Goal: Contribute content: Add original content to the website for others to see

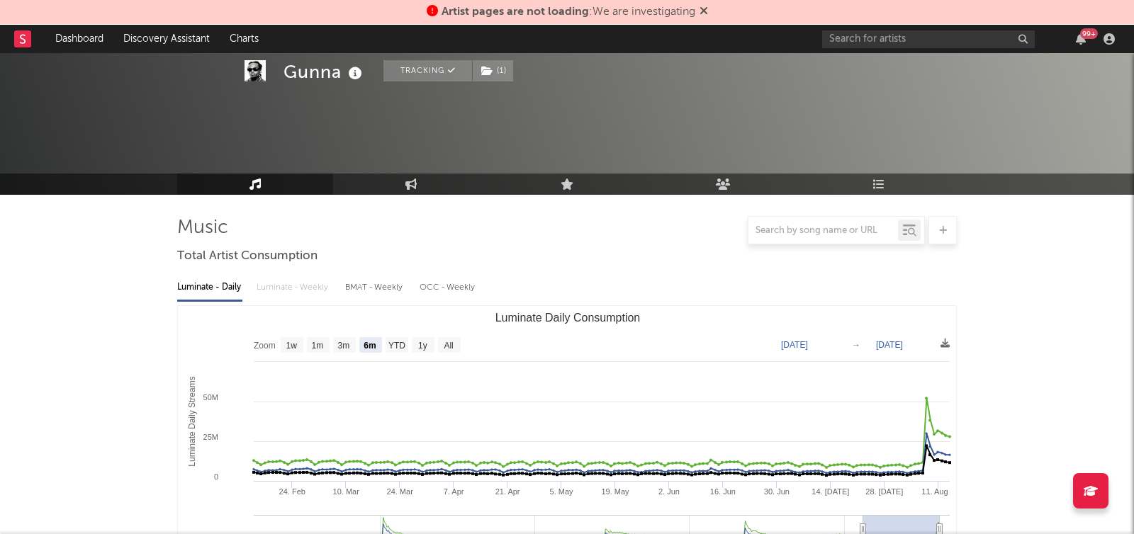
select select "6m"
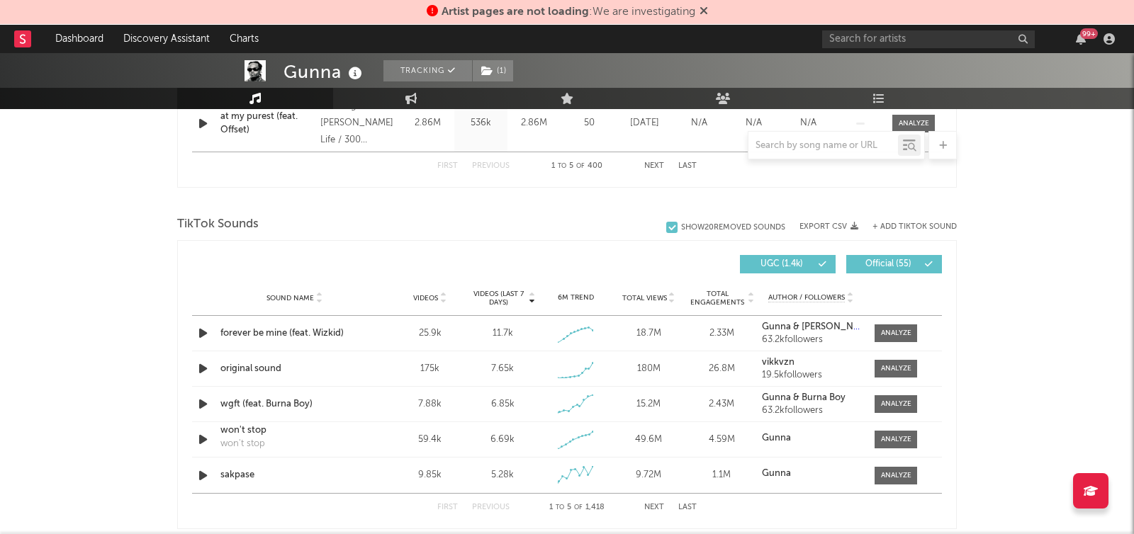
scroll to position [883, 0]
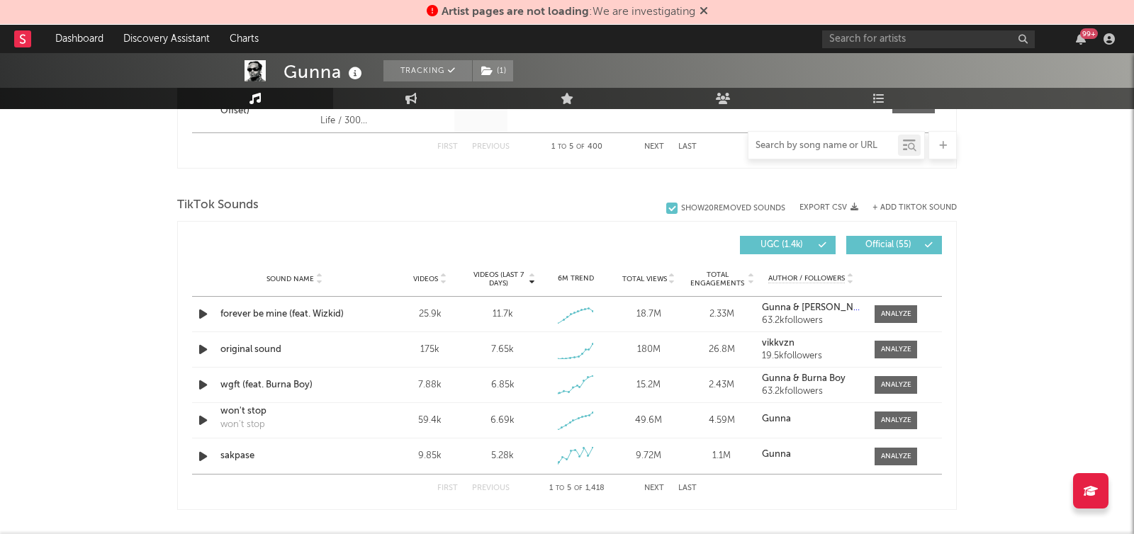
click at [803, 149] on input "text" at bounding box center [822, 145] width 149 height 11
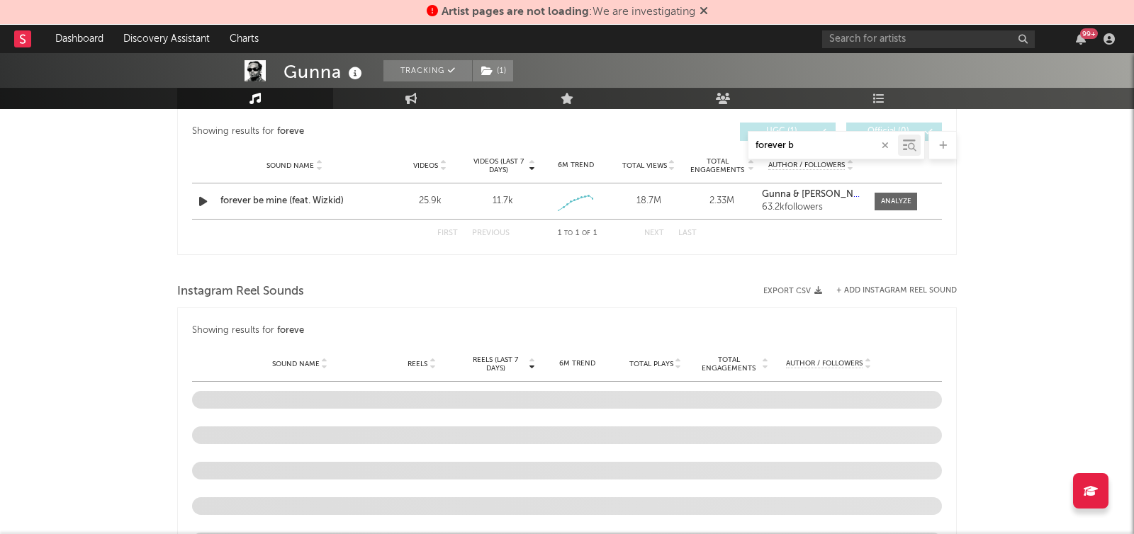
scroll to position [827, 0]
type input "forever be"
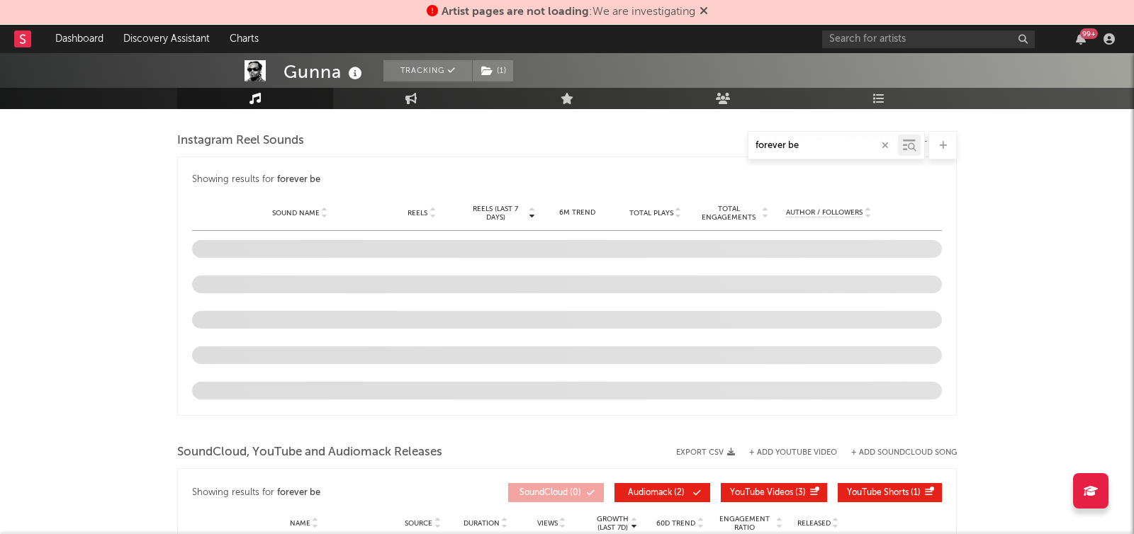
scroll to position [951, 0]
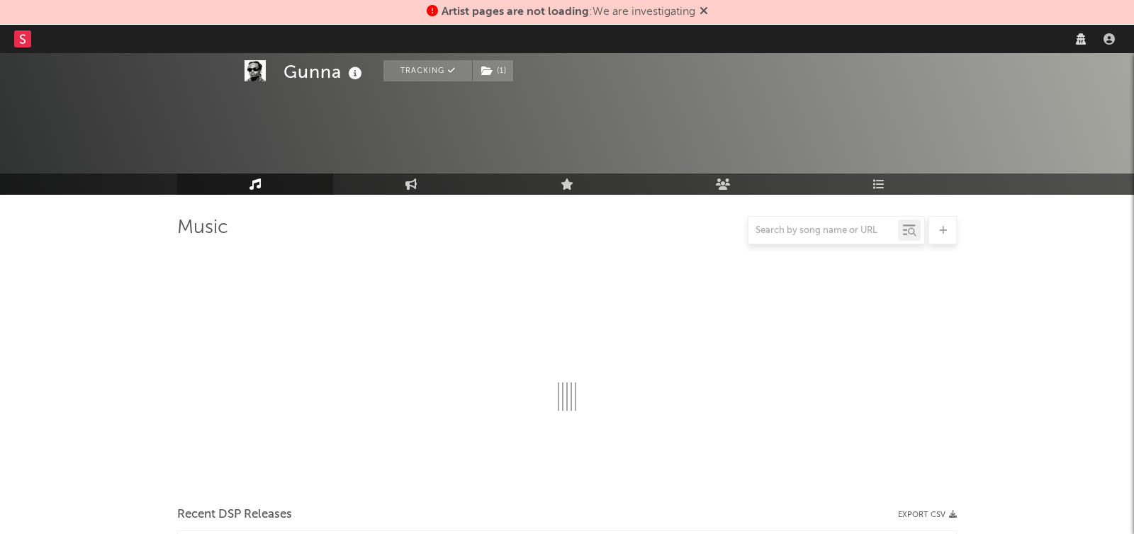
scroll to position [976, 0]
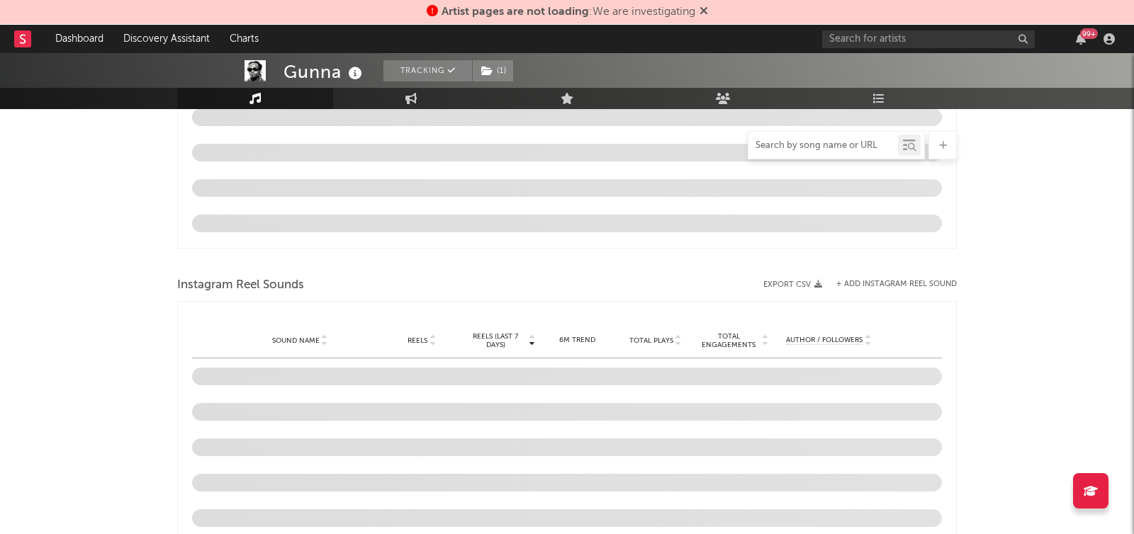
click at [769, 146] on input "text" at bounding box center [822, 145] width 149 height 11
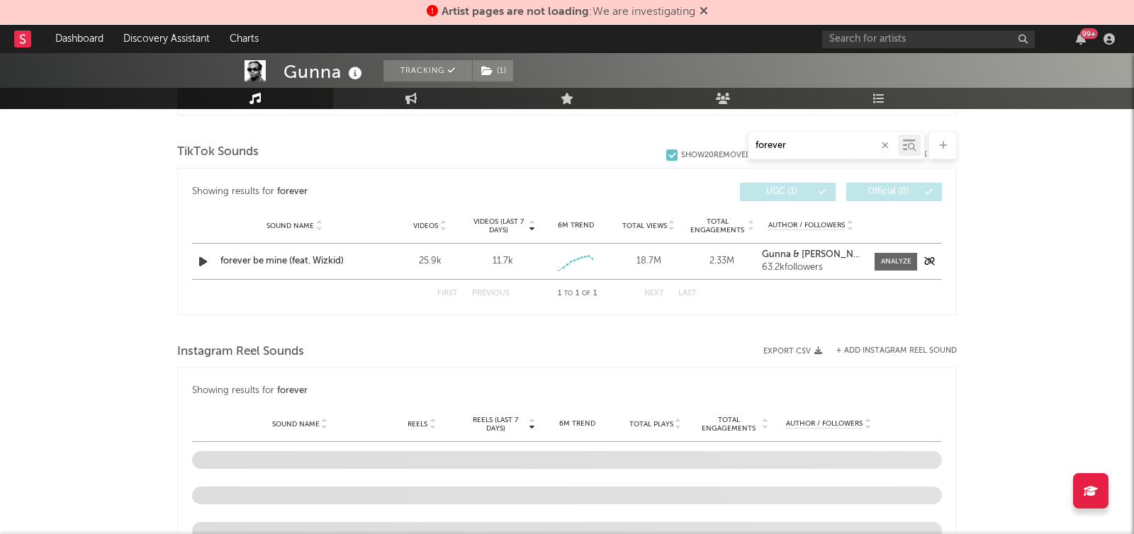
scroll to position [638, 0]
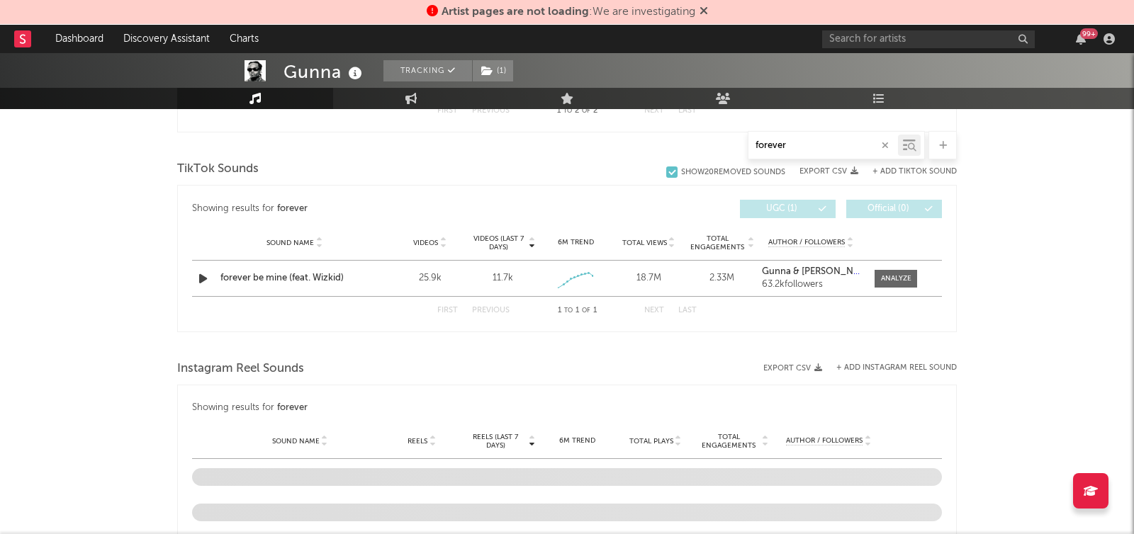
click at [914, 169] on button "+ Add TikTok Sound" at bounding box center [914, 172] width 84 height 8
type input "forever"
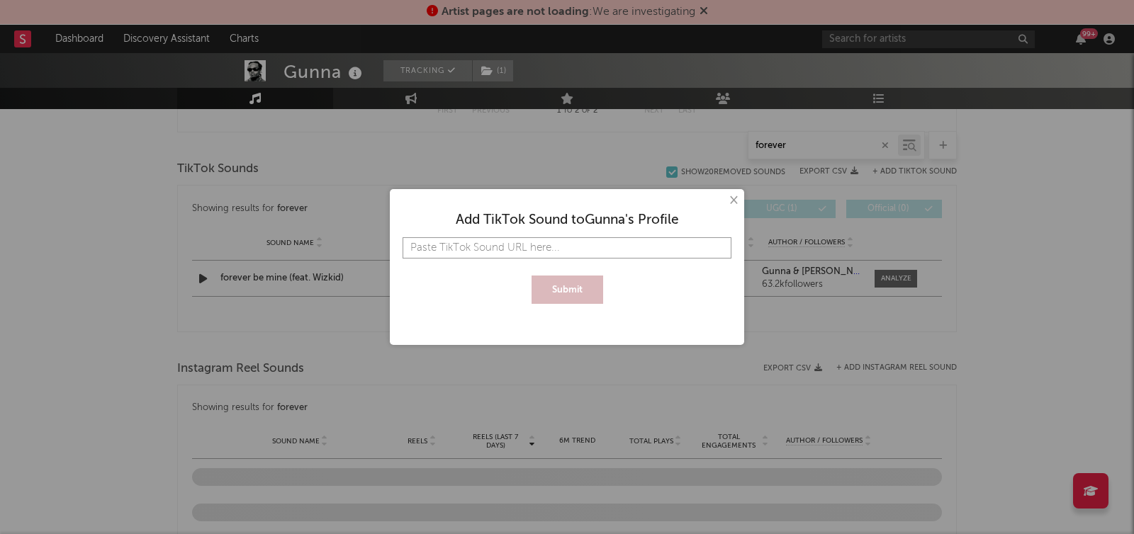
paste input "https://vt.tiktok.com/ZSHGjpokxDrEQ-VFx0W/"
type input "https://vt.tiktok.com/ZSHGjpokxDrEQ-VFx0W/"
click at [550, 281] on button "Submit" at bounding box center [567, 290] width 72 height 28
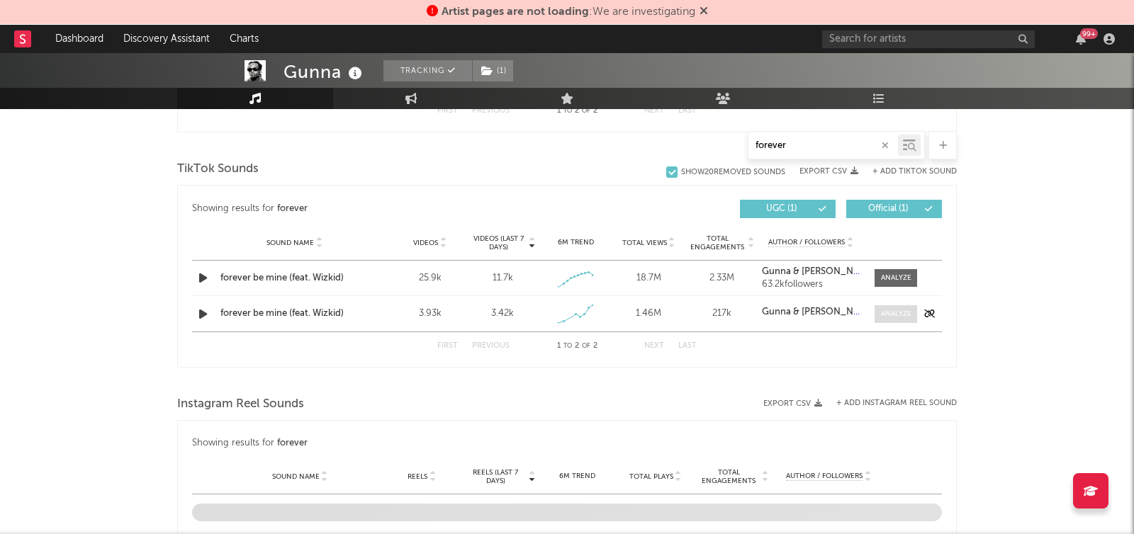
click at [886, 311] on div at bounding box center [896, 314] width 30 height 11
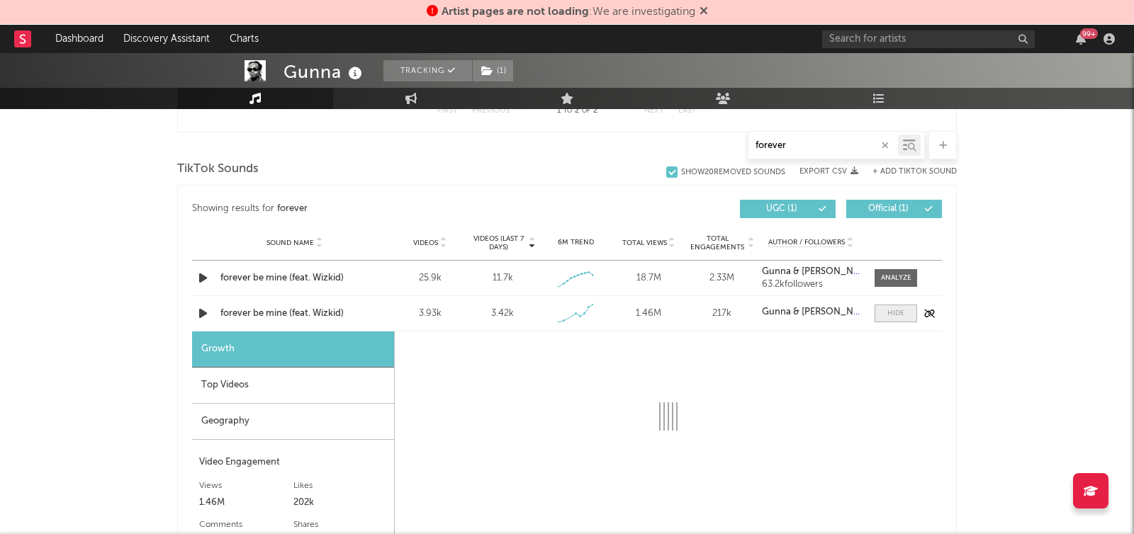
select select "1w"
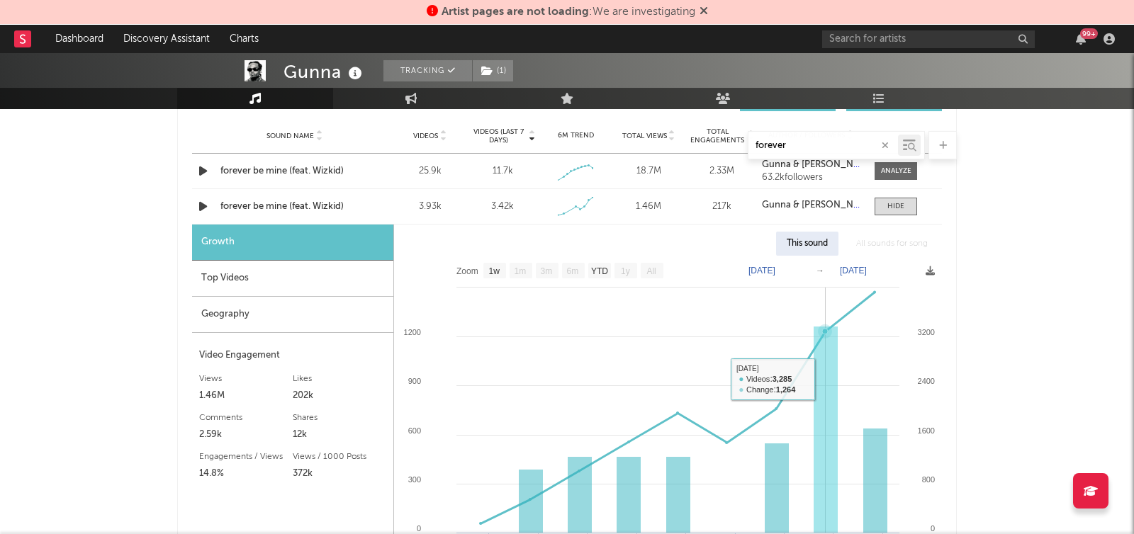
scroll to position [740, 0]
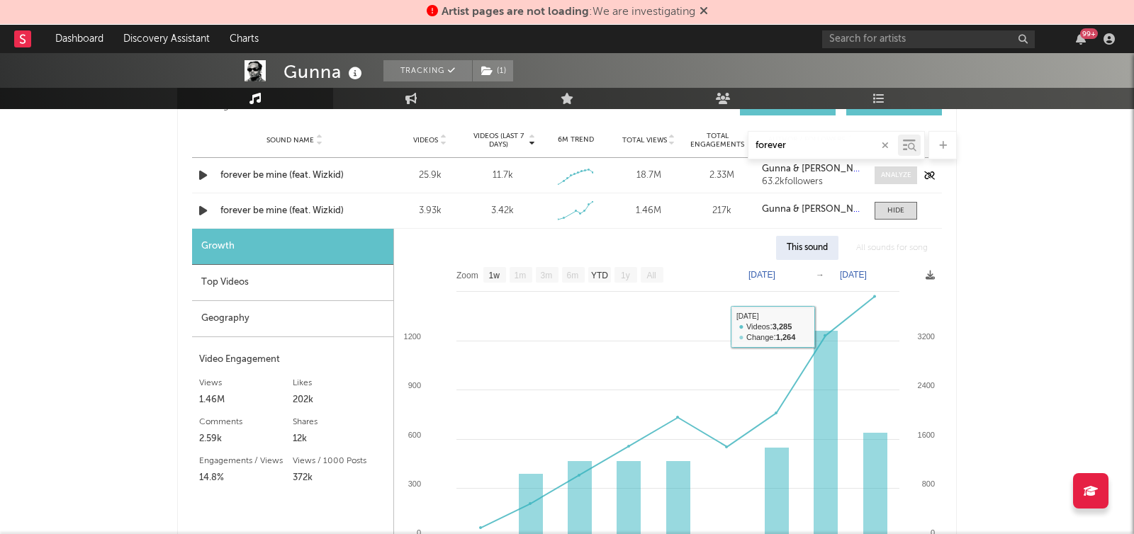
click at [884, 170] on div at bounding box center [896, 175] width 30 height 11
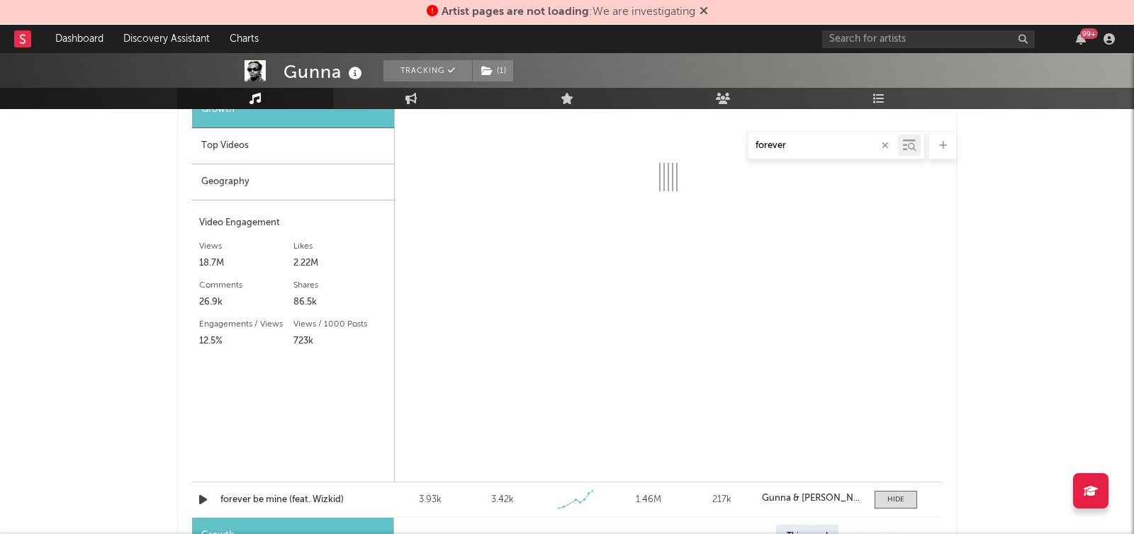
select select "1w"
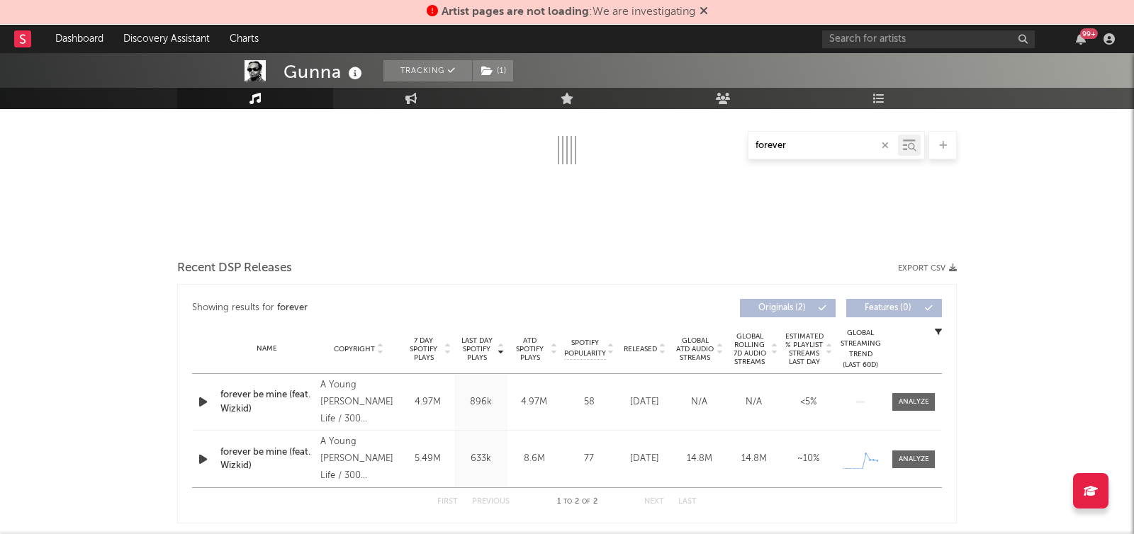
scroll to position [245, 0]
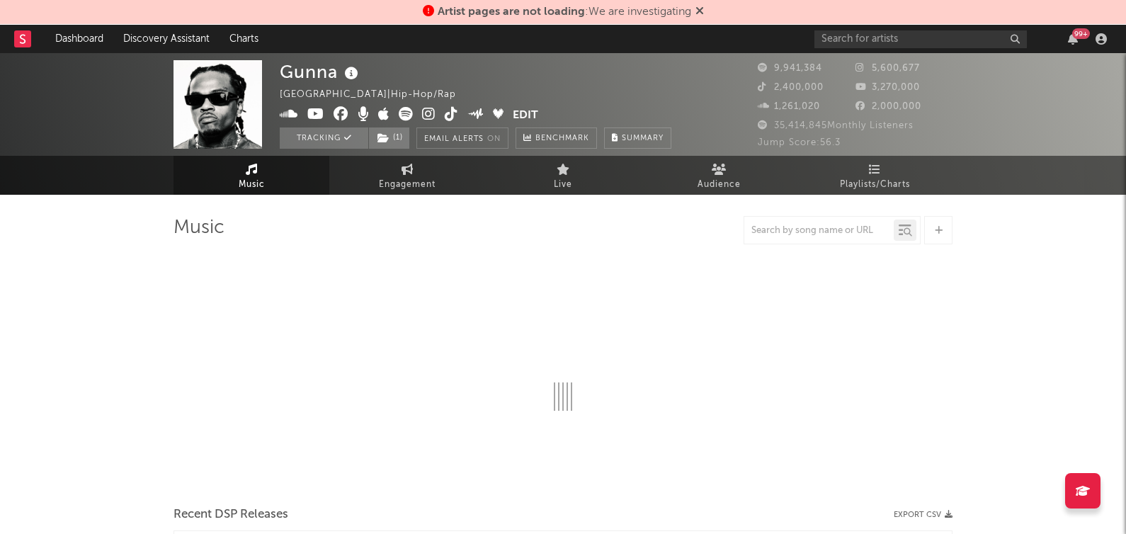
select select "6m"
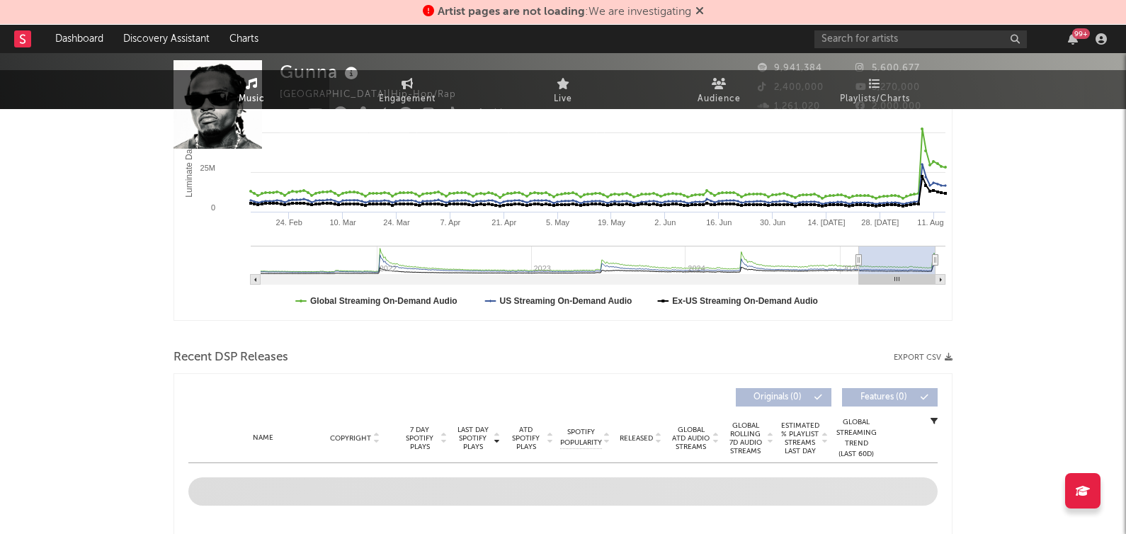
scroll to position [883, 0]
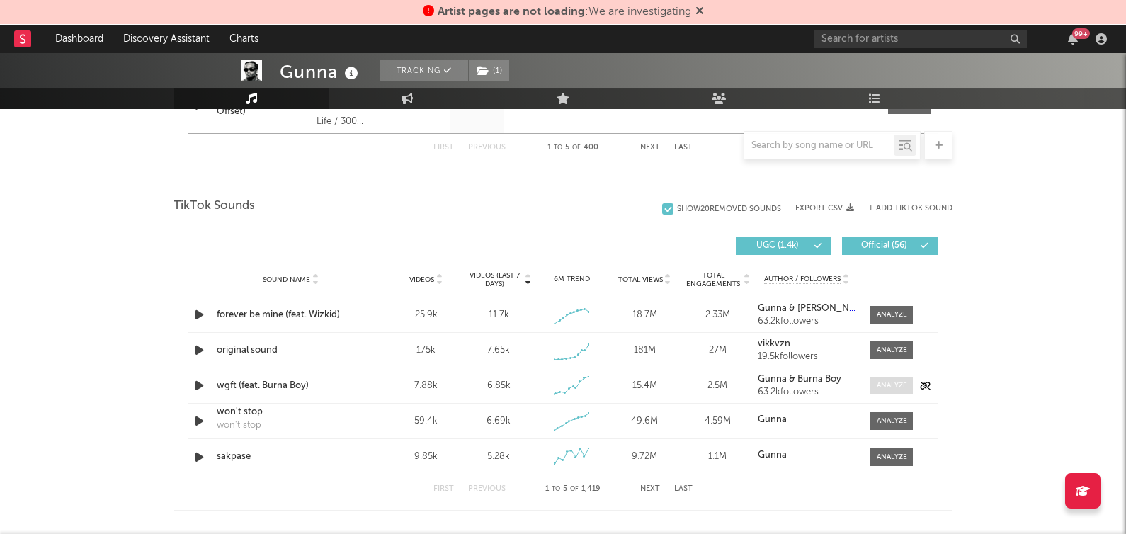
click at [873, 380] on span at bounding box center [892, 386] width 43 height 18
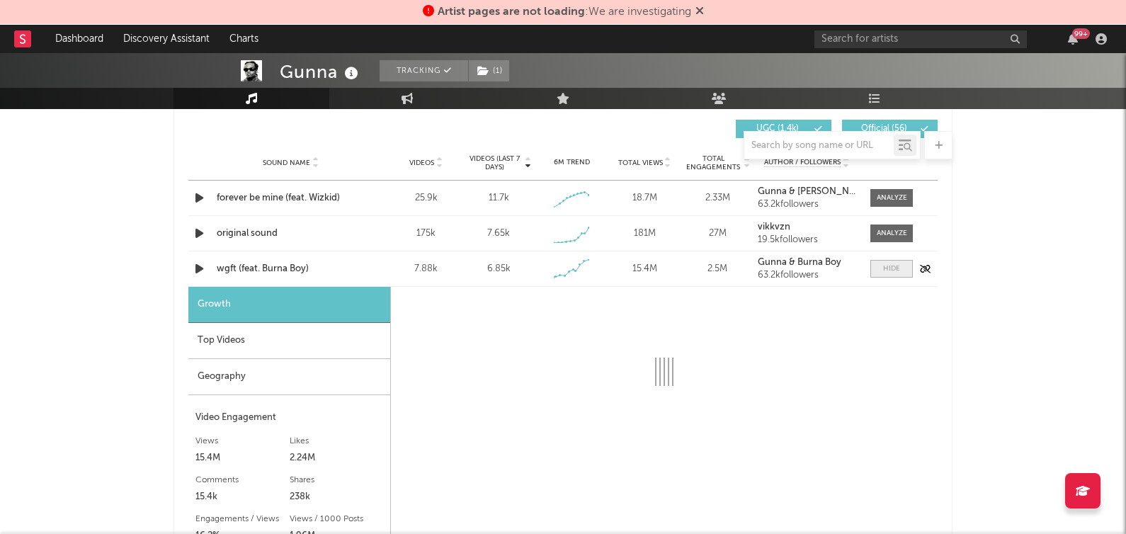
select select "1w"
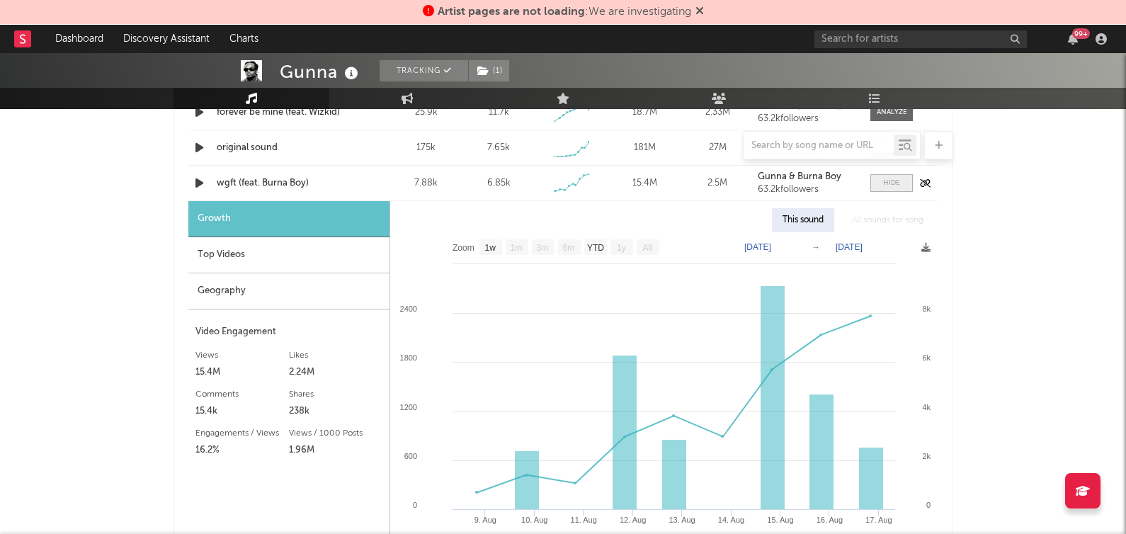
scroll to position [1115, 0]
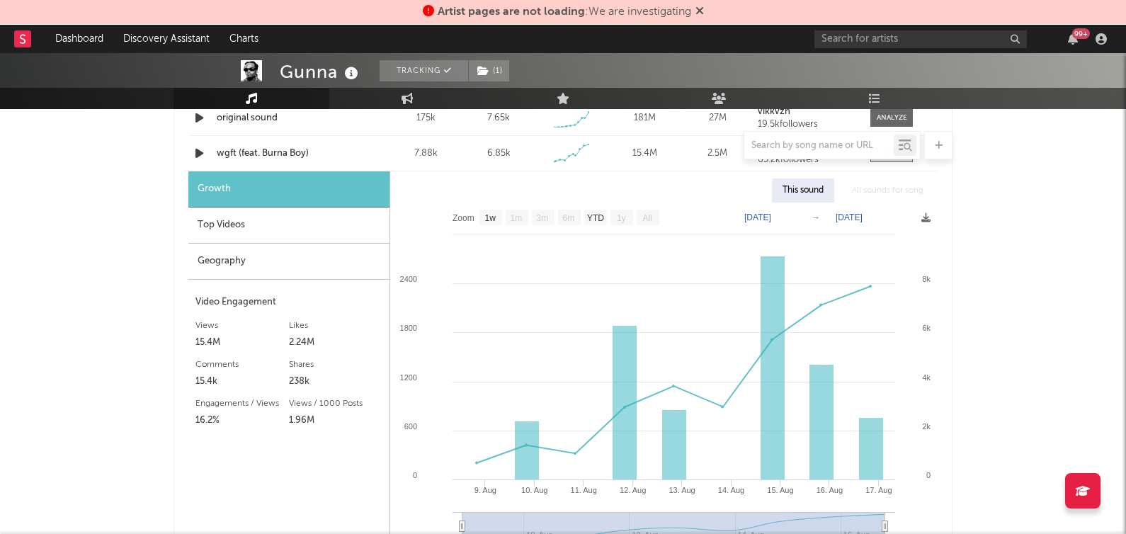
click at [278, 145] on div at bounding box center [563, 145] width 779 height 28
click at [264, 152] on div at bounding box center [563, 145] width 779 height 28
click at [227, 150] on div at bounding box center [563, 145] width 779 height 28
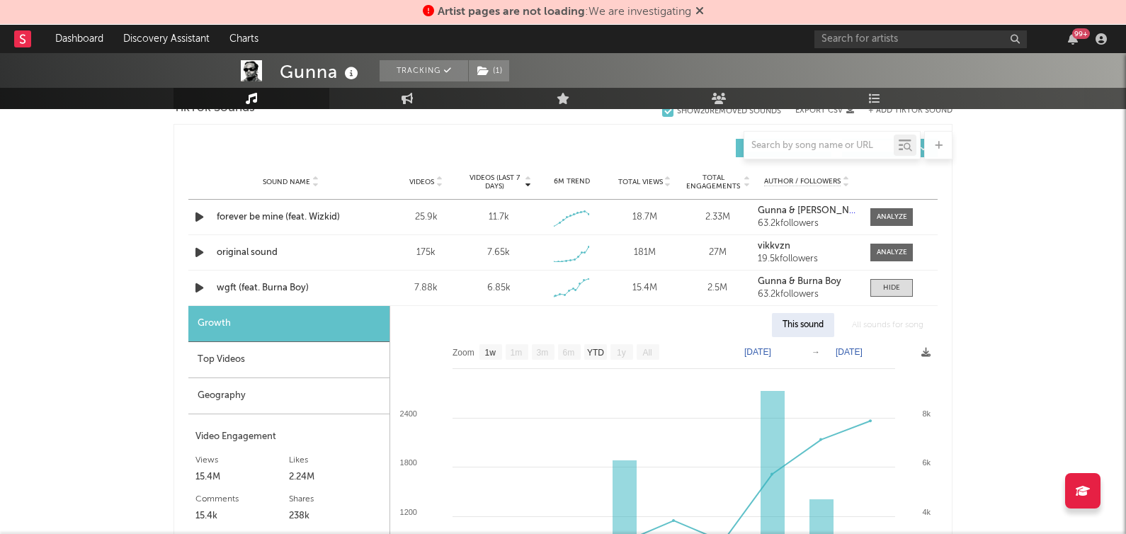
scroll to position [980, 0]
click at [788, 145] on input "text" at bounding box center [819, 145] width 149 height 11
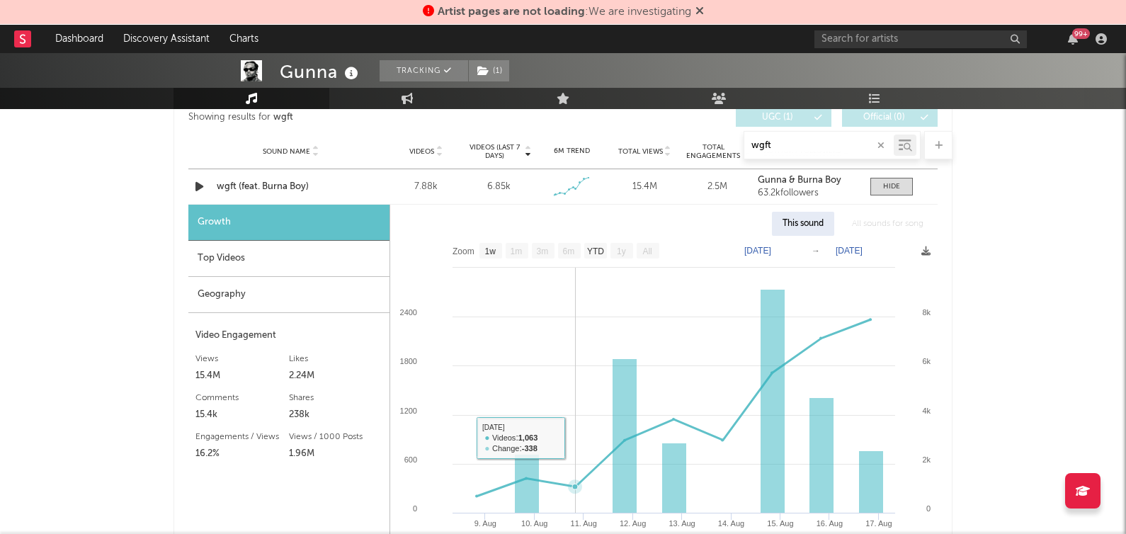
scroll to position [745, 0]
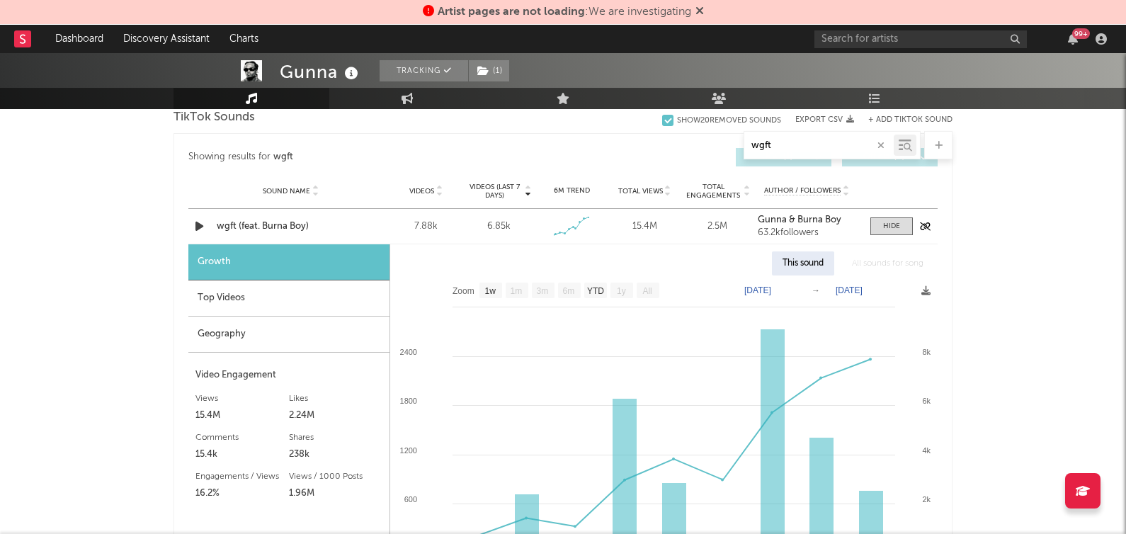
type input "wgft"
click at [271, 232] on div "Sound Name wgft (feat. Burna Boy) Videos 7.88k Videos (last 7 days) 6.85k Weekl…" at bounding box center [563, 226] width 750 height 35
click at [271, 226] on div "wgft (feat. Burna Boy)" at bounding box center [291, 227] width 148 height 14
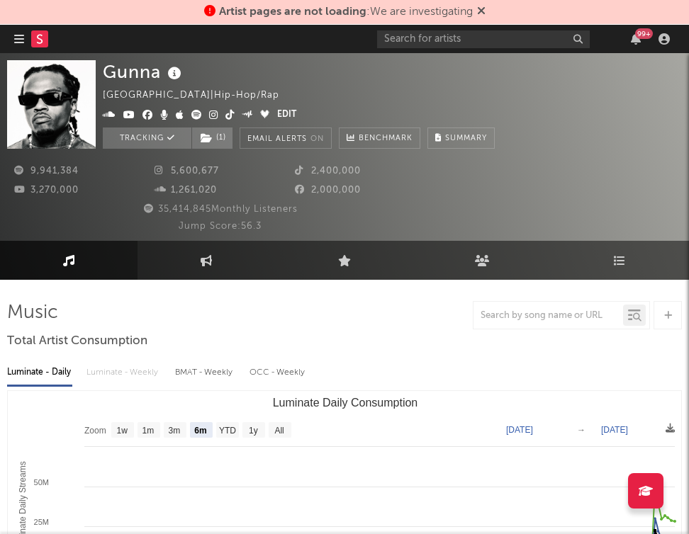
select select "6m"
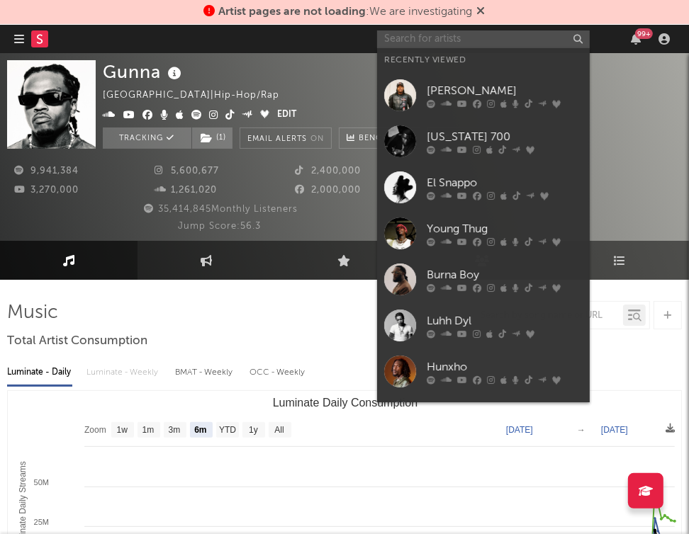
click at [465, 36] on input "text" at bounding box center [483, 39] width 213 height 18
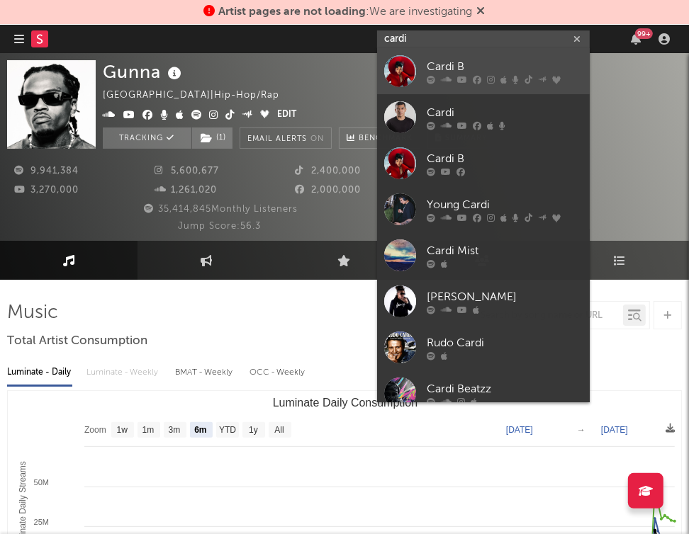
type input "cardi"
click at [459, 67] on div "Cardi B" at bounding box center [504, 67] width 156 height 17
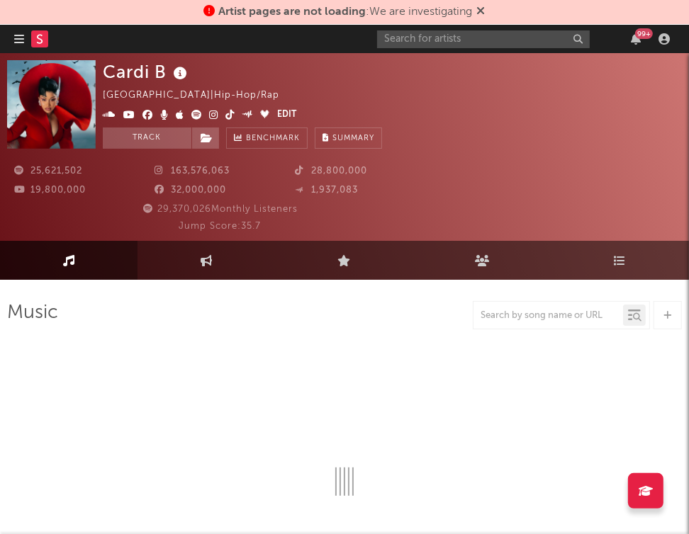
select select "6m"
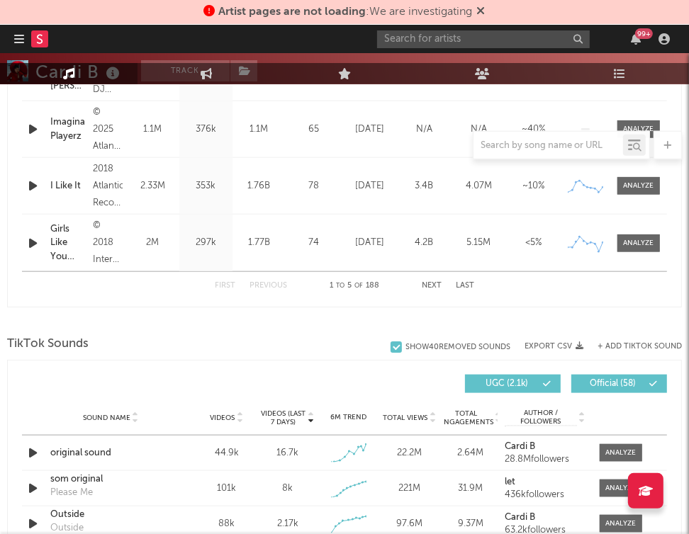
scroll to position [996, 0]
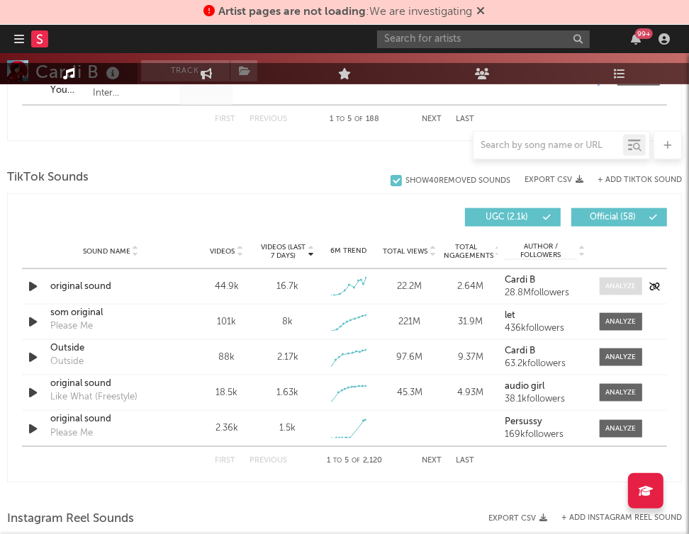
click at [619, 283] on div at bounding box center [621, 286] width 30 height 11
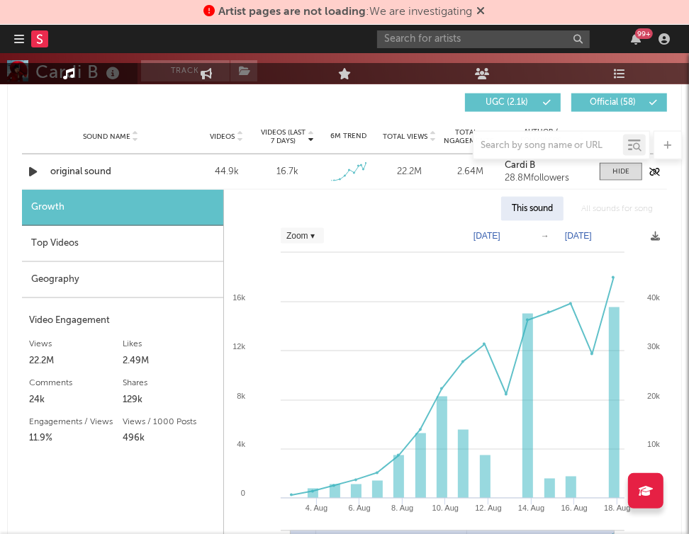
scroll to position [1112, 0]
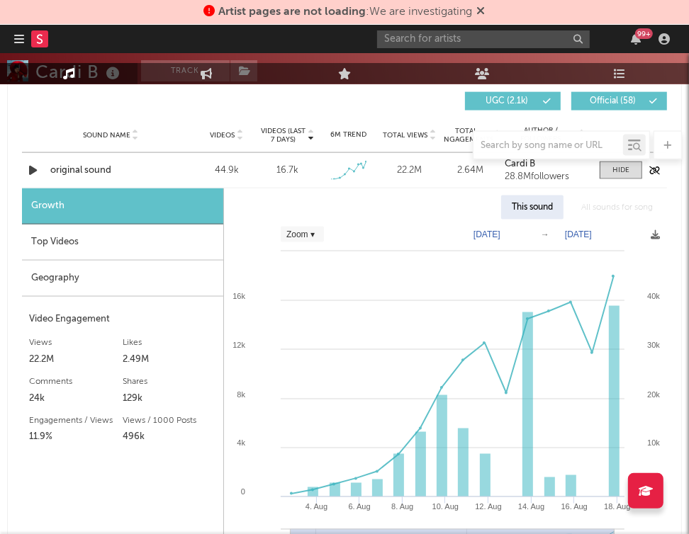
click at [82, 168] on div "original sound" at bounding box center [110, 171] width 121 height 14
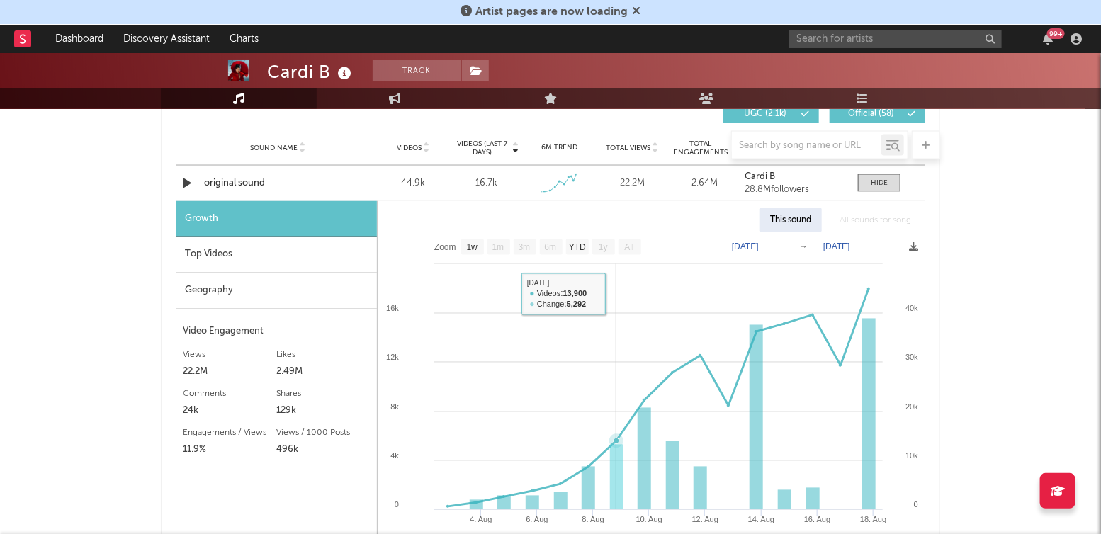
scroll to position [1014, 0]
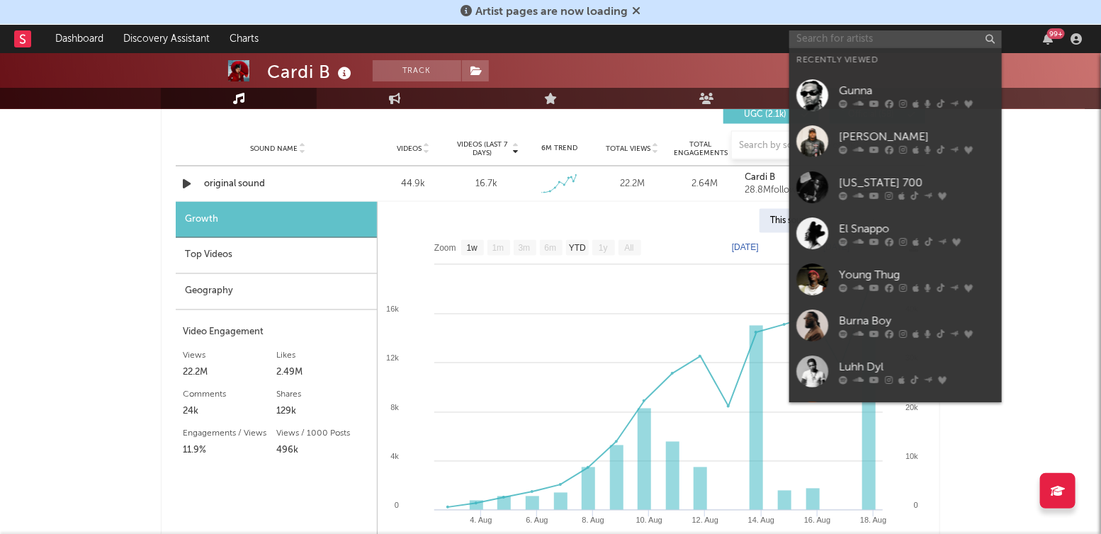
click at [688, 38] on input "text" at bounding box center [895, 39] width 213 height 18
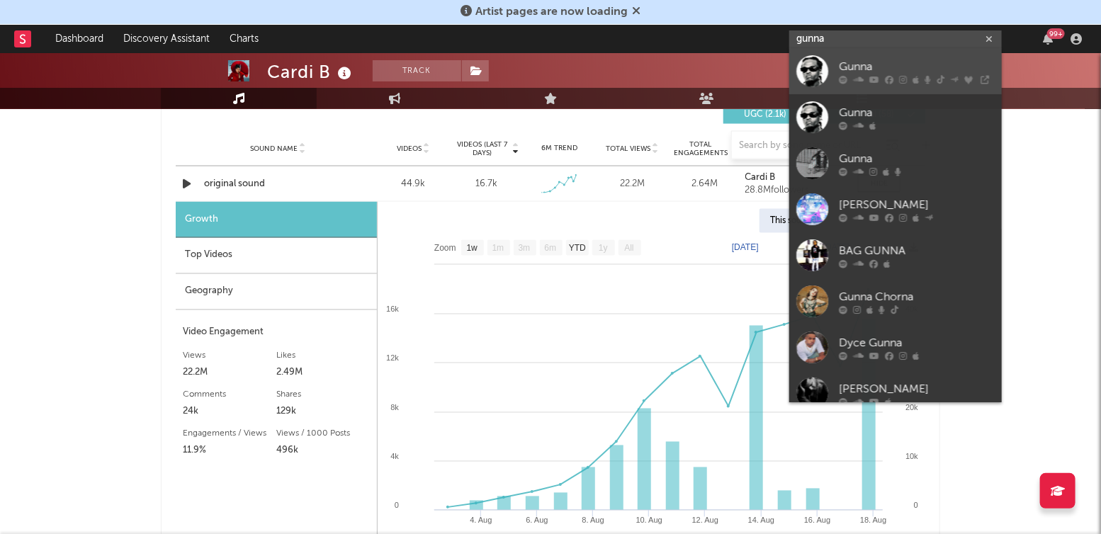
type input "gunna"
click at [688, 69] on div "Gunna" at bounding box center [917, 67] width 156 height 17
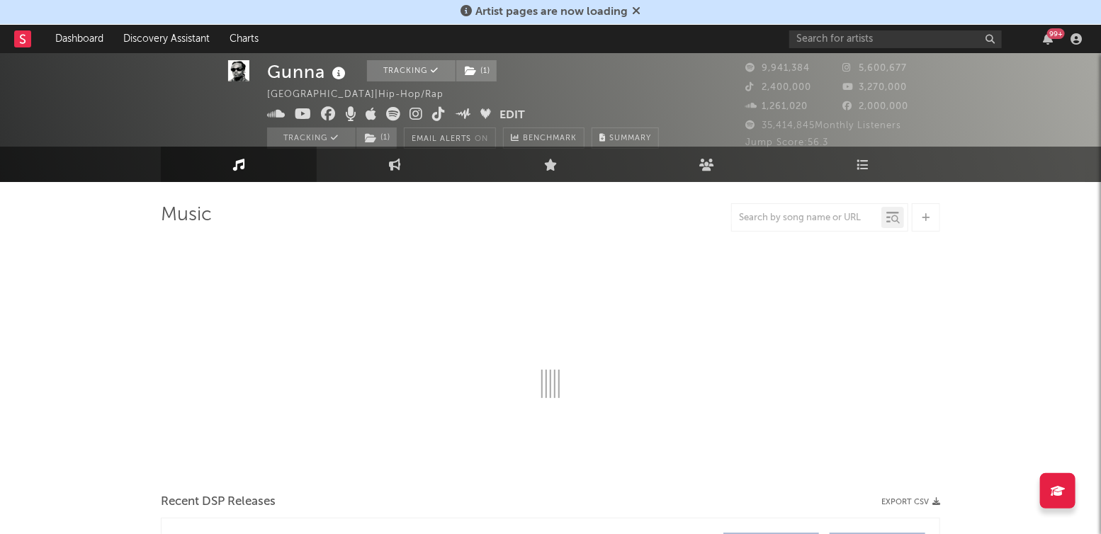
select select "6m"
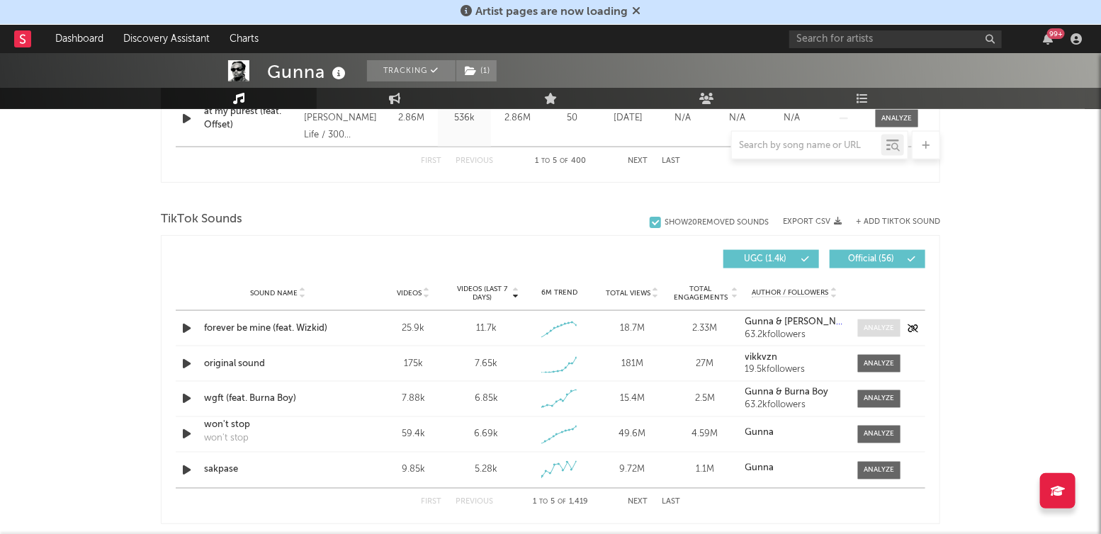
scroll to position [858, 0]
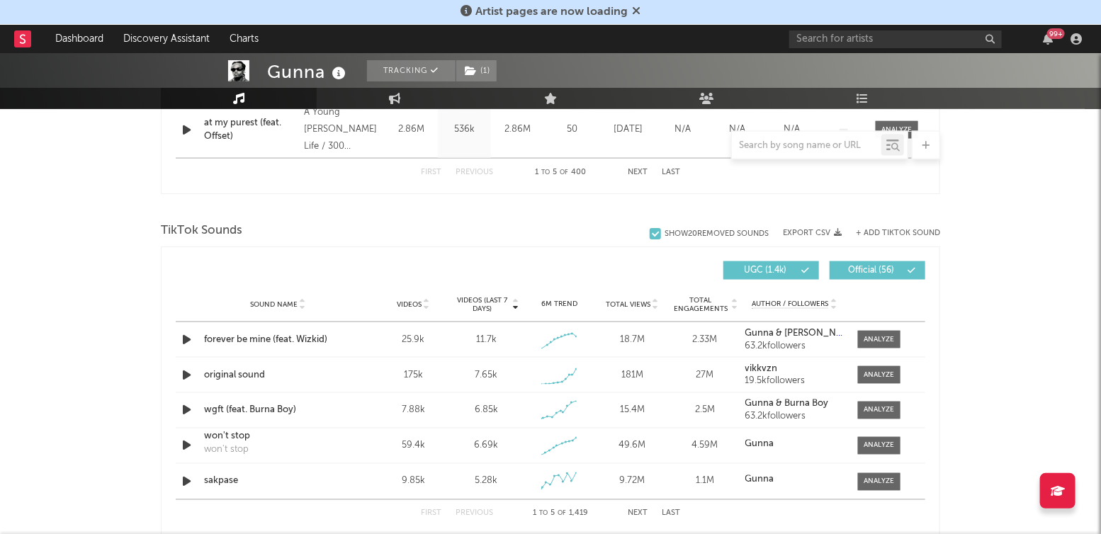
click at [886, 230] on button "+ Add TikTok Sound" at bounding box center [898, 234] width 84 height 8
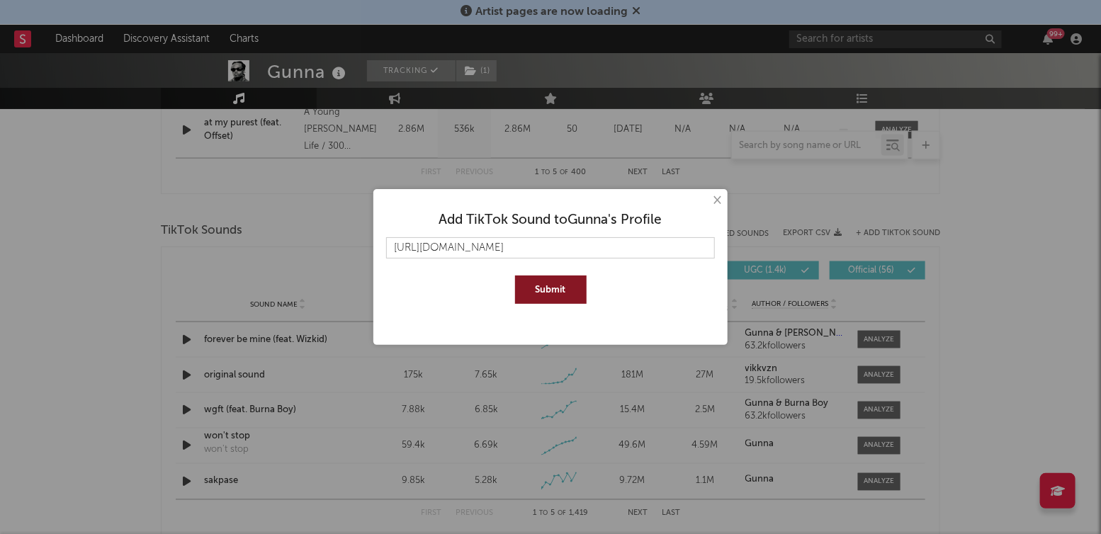
type input "https://www.tiktok.com/music/on-me-7535927424074303489"
click at [515, 276] on button "Submit" at bounding box center [551, 290] width 72 height 28
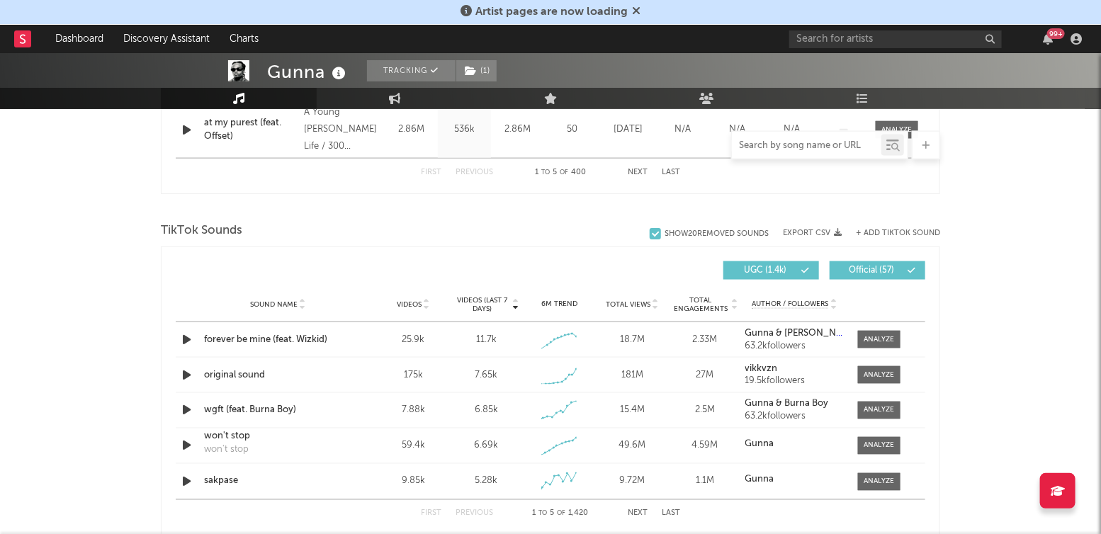
click at [801, 145] on input "text" at bounding box center [806, 145] width 149 height 11
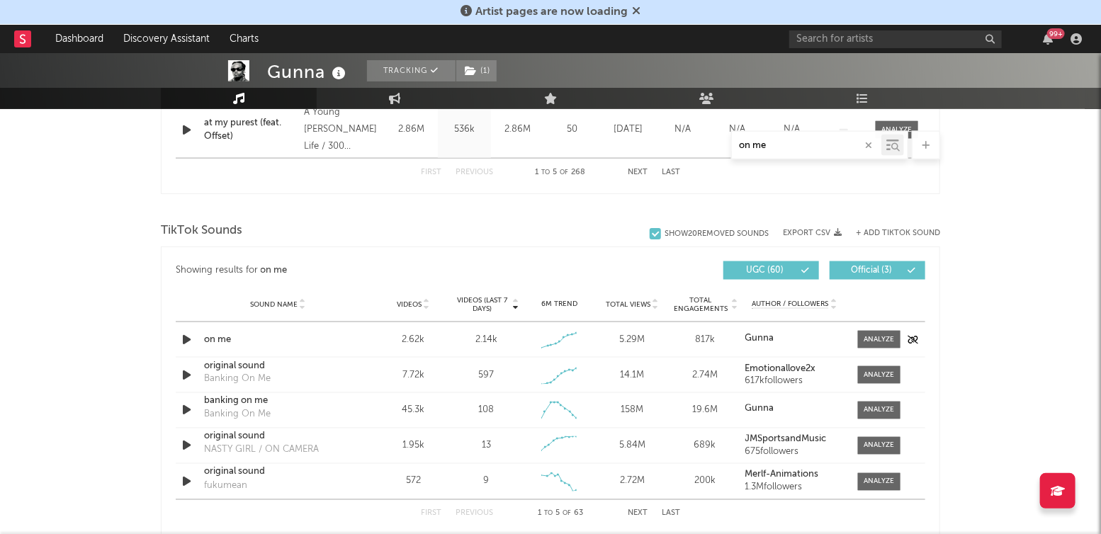
type input "on me"
click at [222, 339] on div "on me" at bounding box center [278, 340] width 148 height 14
click at [881, 334] on div at bounding box center [879, 339] width 30 height 11
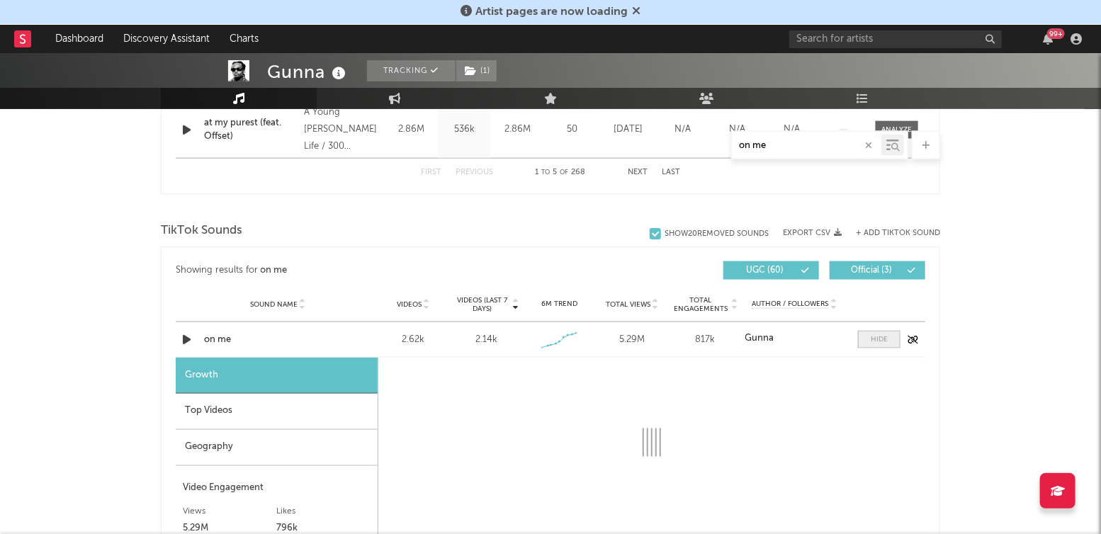
select select "1w"
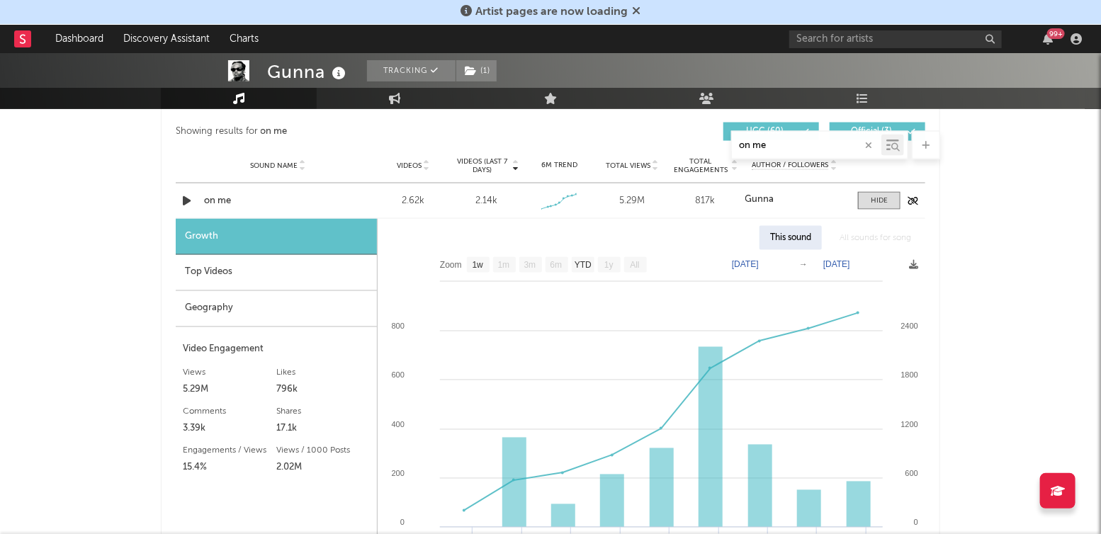
scroll to position [998, 0]
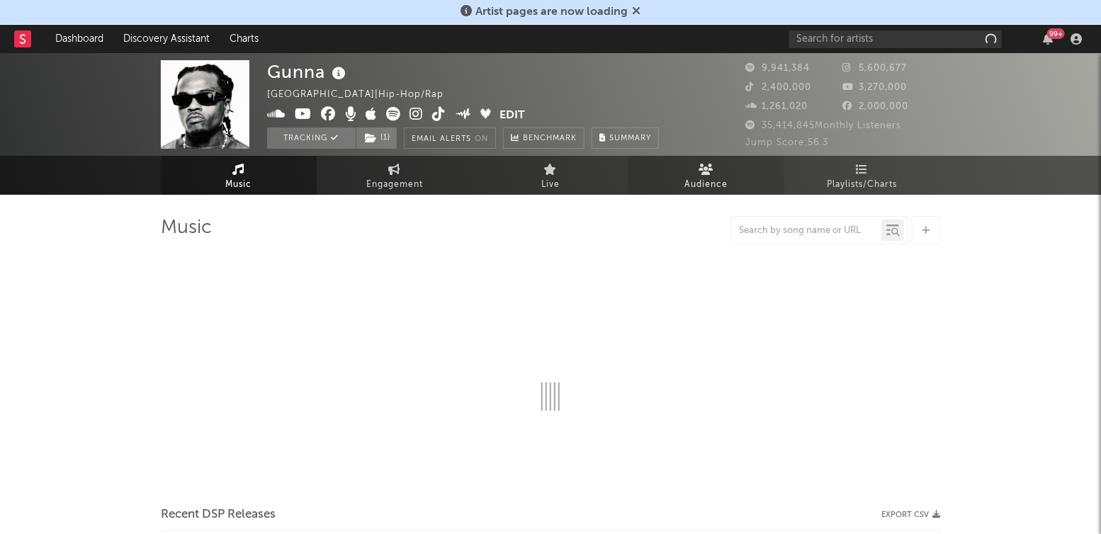
select select "6m"
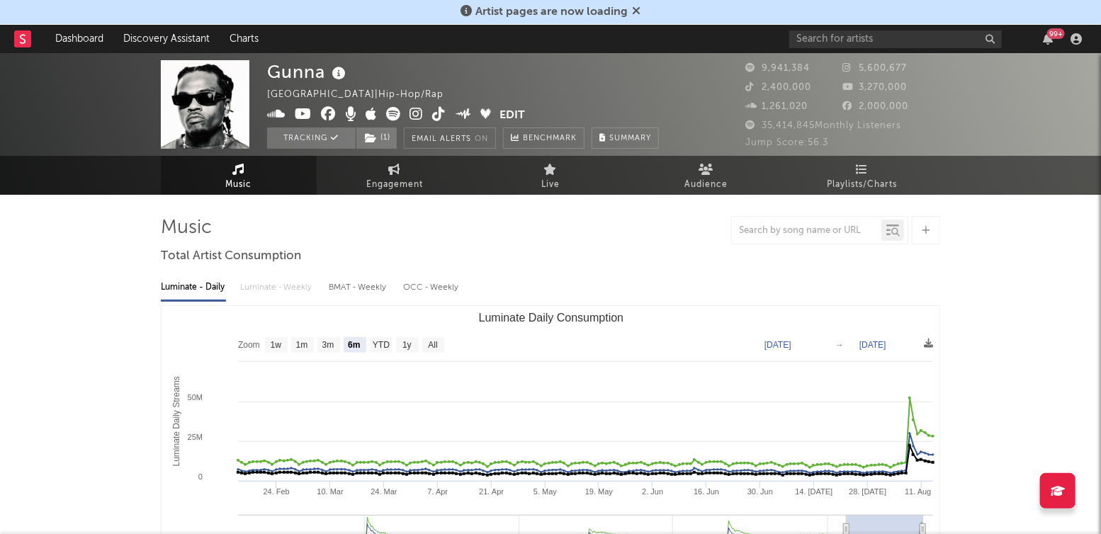
click at [636, 6] on icon at bounding box center [636, 10] width 9 height 11
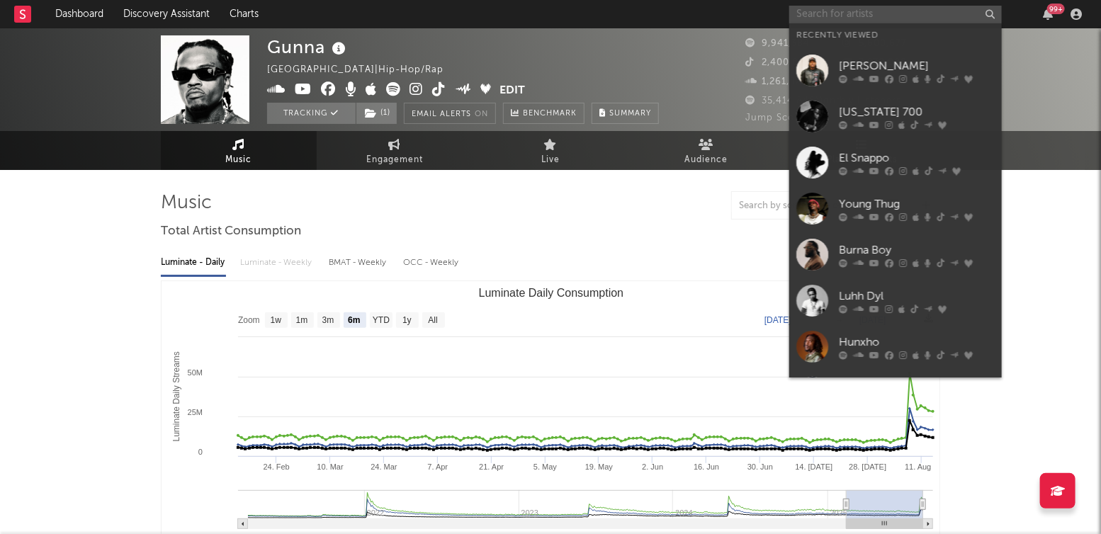
click at [840, 22] on input "text" at bounding box center [895, 15] width 213 height 18
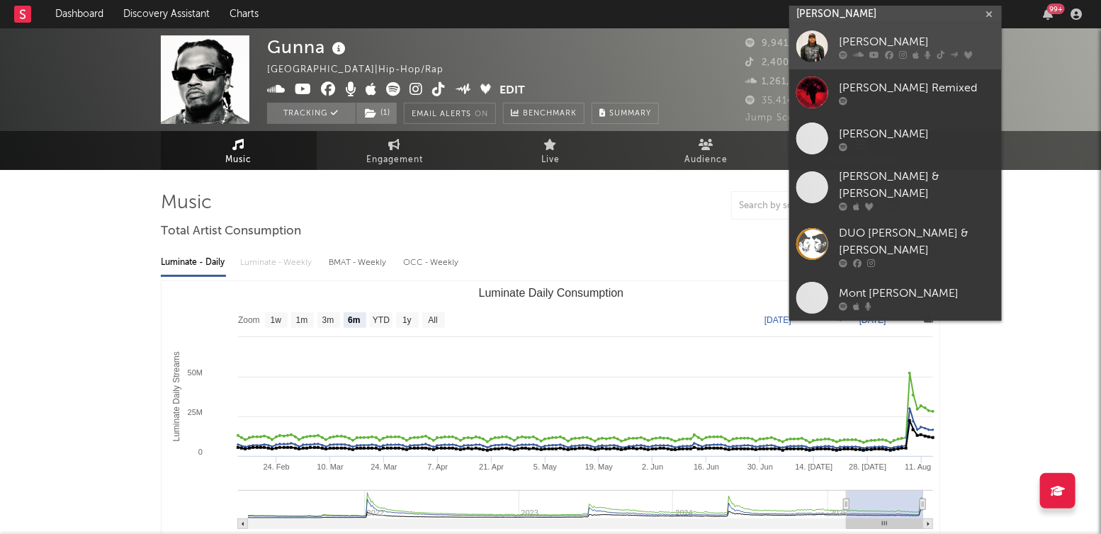
type input "[PERSON_NAME]"
click at [840, 45] on div "[PERSON_NAME]" at bounding box center [917, 42] width 156 height 17
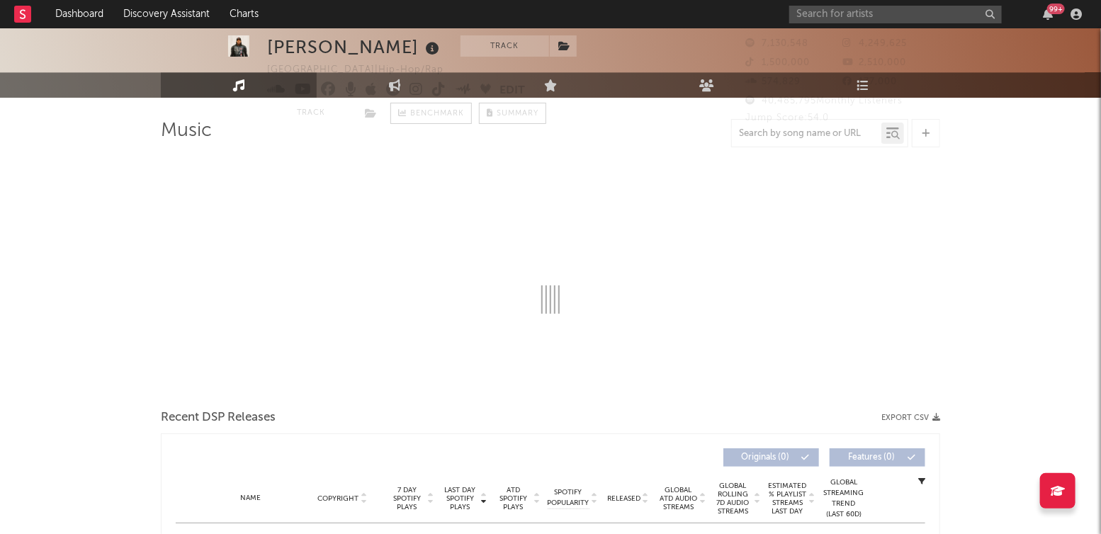
select select "6m"
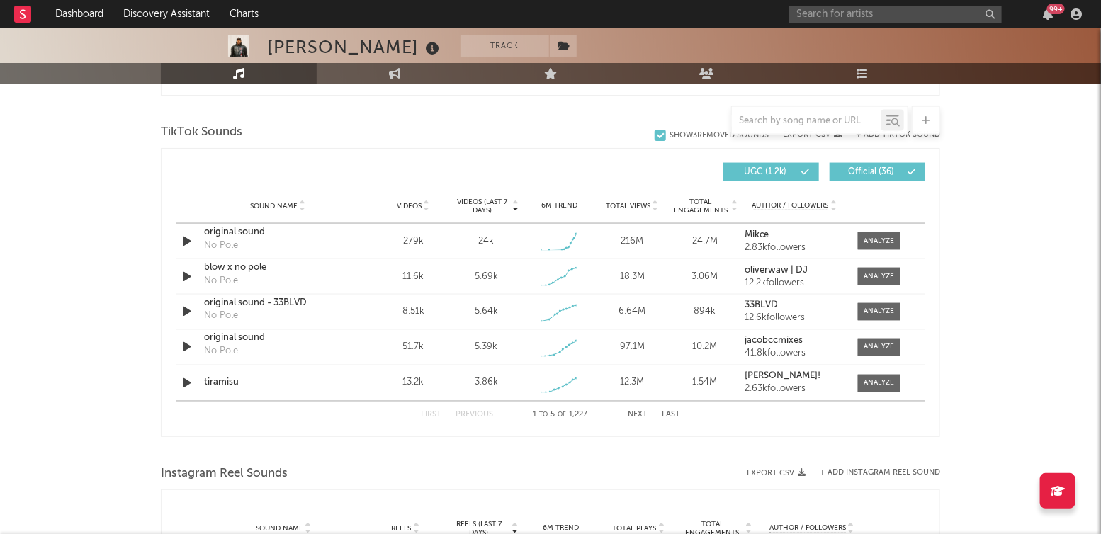
scroll to position [934, 0]
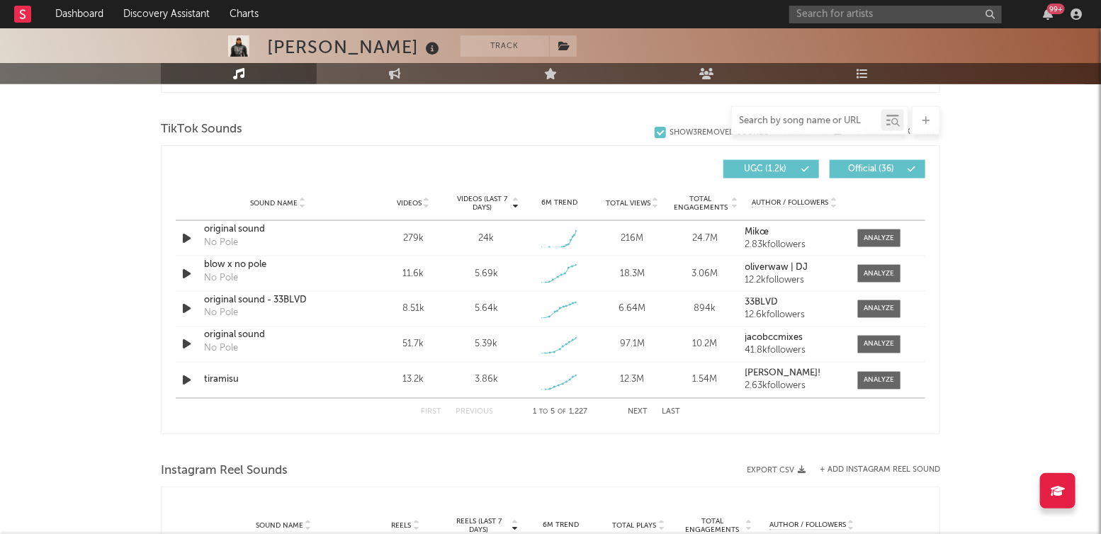
click at [823, 123] on input "text" at bounding box center [806, 120] width 149 height 11
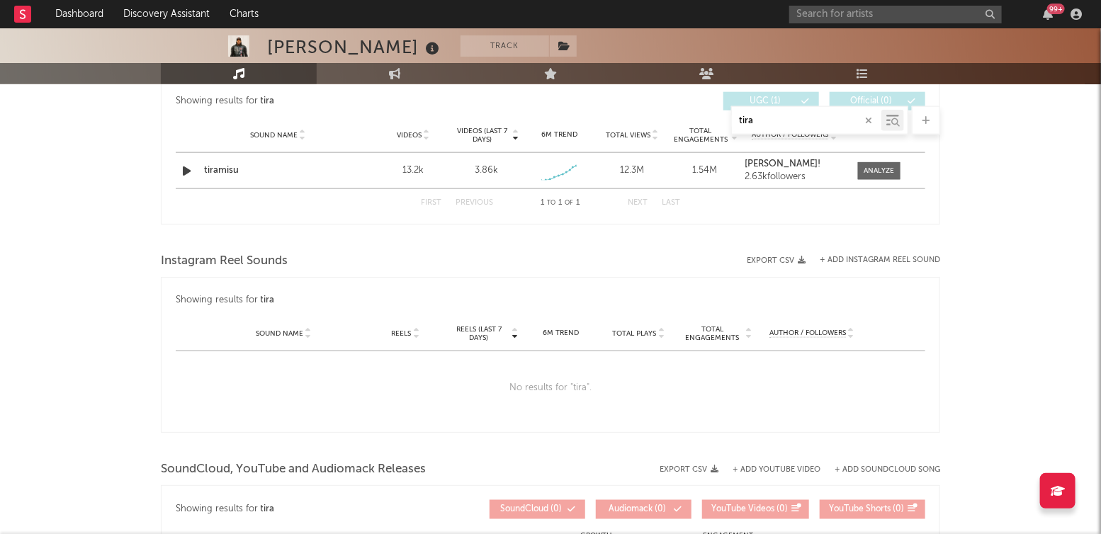
scroll to position [721, 0]
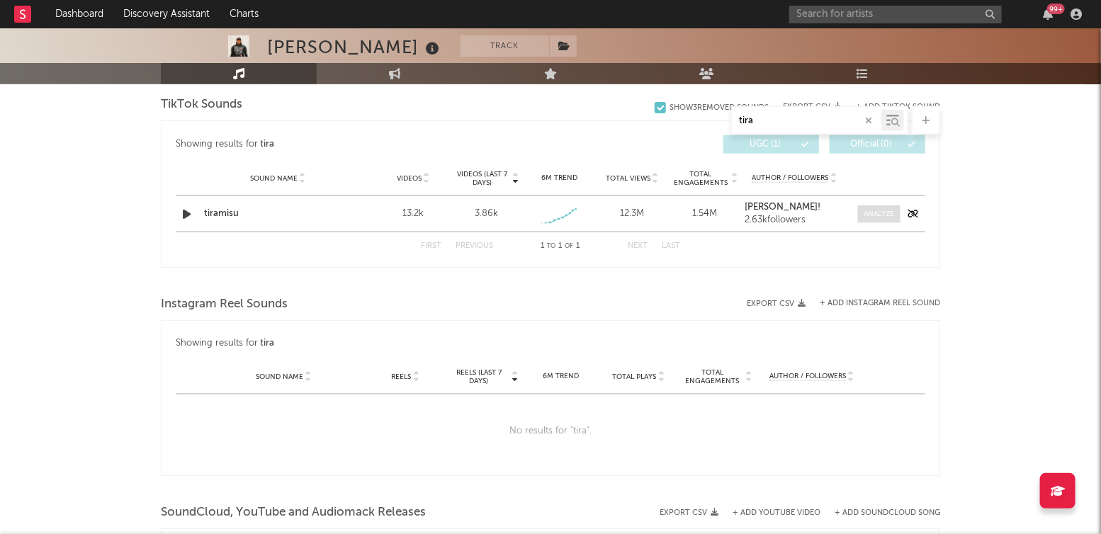
type input "tira"
click at [879, 205] on span at bounding box center [879, 214] width 43 height 18
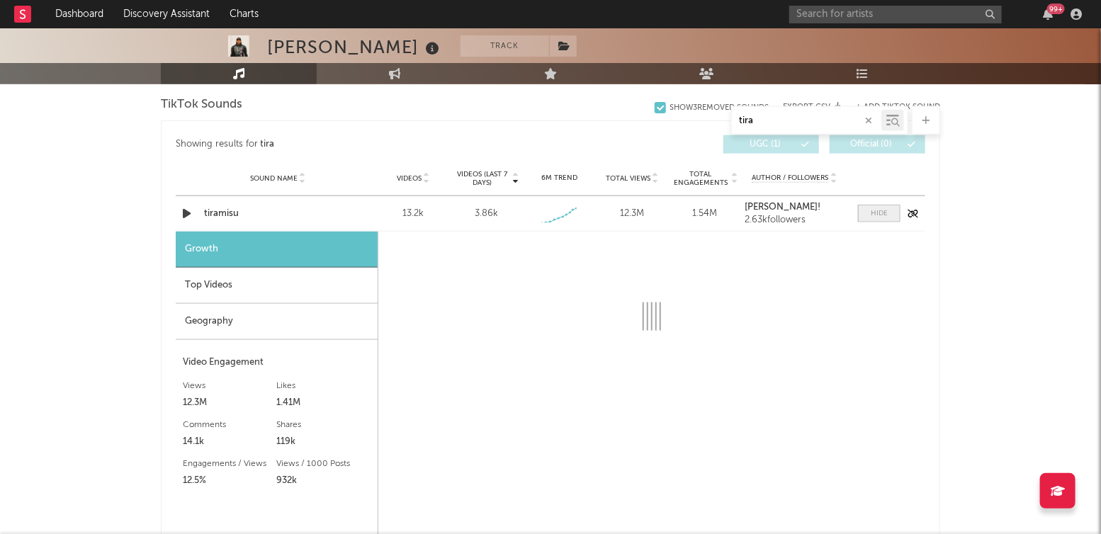
select select "1w"
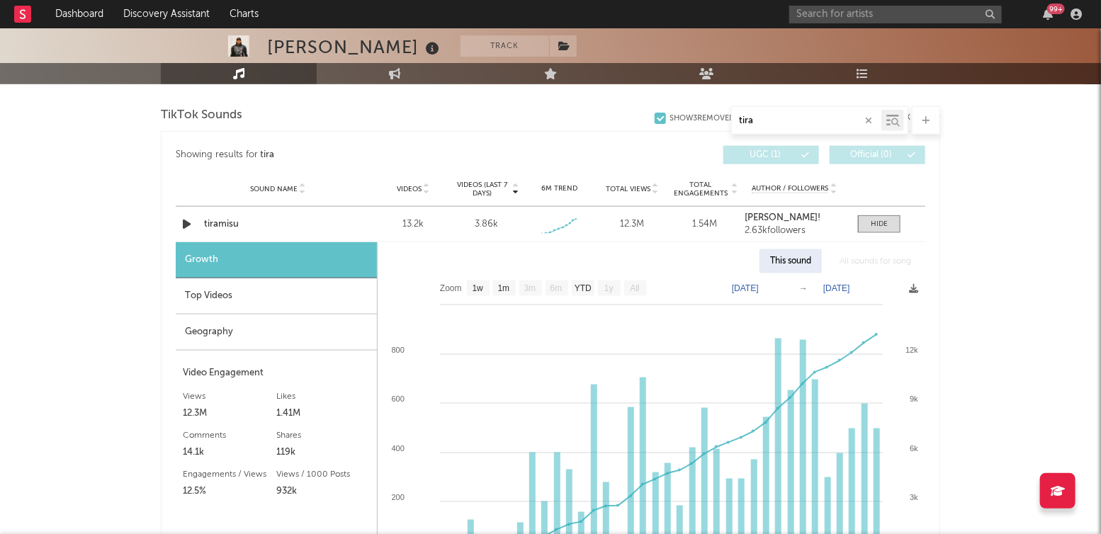
scroll to position [677, 0]
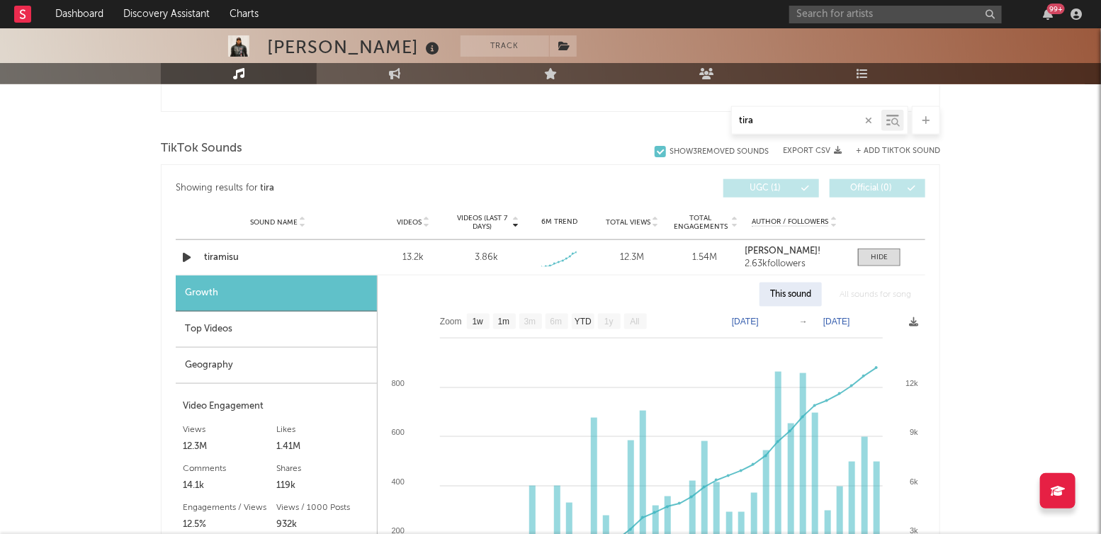
click at [808, 122] on input "tira" at bounding box center [806, 120] width 149 height 11
click at [912, 147] on button "+ Add TikTok Sound" at bounding box center [898, 151] width 84 height 8
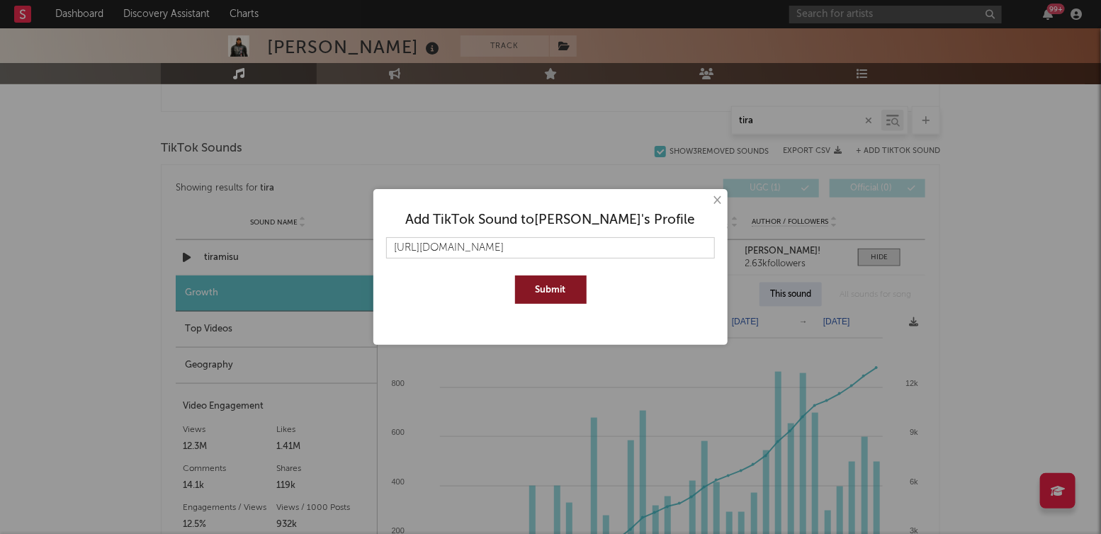
type input "[URL][DOMAIN_NAME]"
click at [515, 276] on button "Submit" at bounding box center [551, 290] width 72 height 28
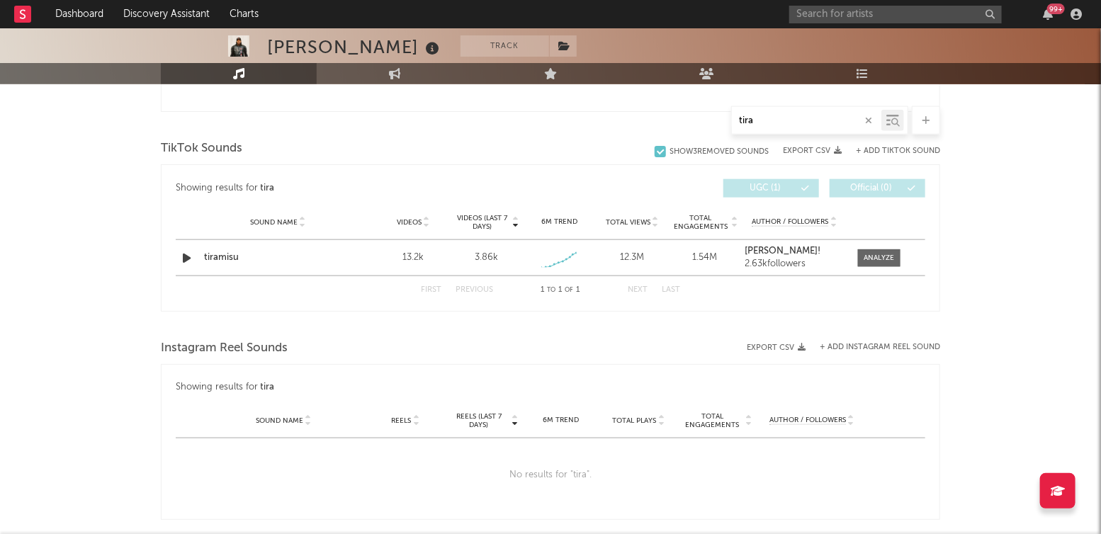
click at [895, 147] on button "+ Add TikTok Sound" at bounding box center [898, 151] width 84 height 8
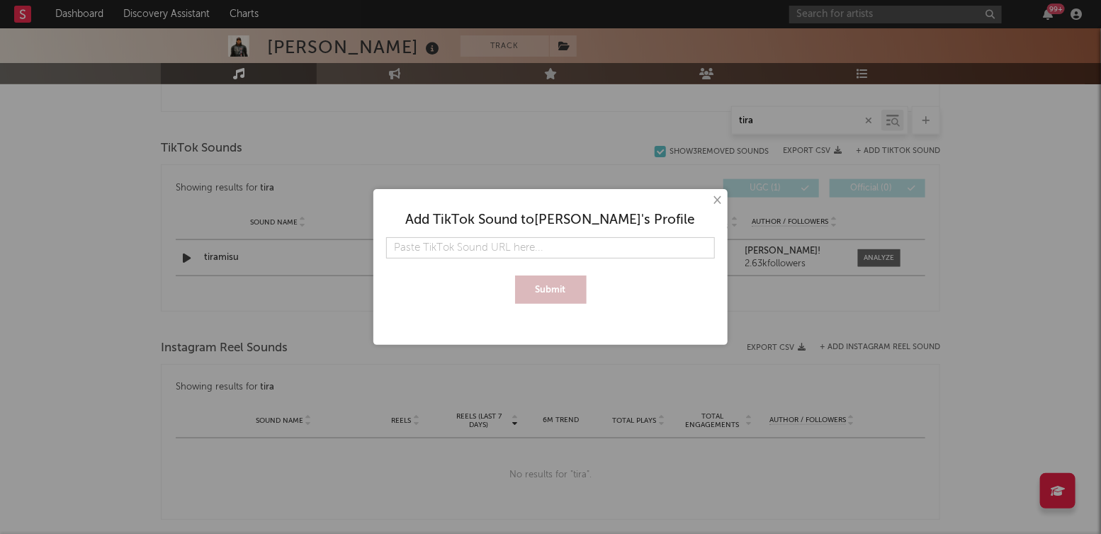
click at [553, 251] on input "text" at bounding box center [550, 247] width 329 height 21
type input "[URL][DOMAIN_NAME]"
click at [547, 293] on button "Submit" at bounding box center [551, 290] width 72 height 28
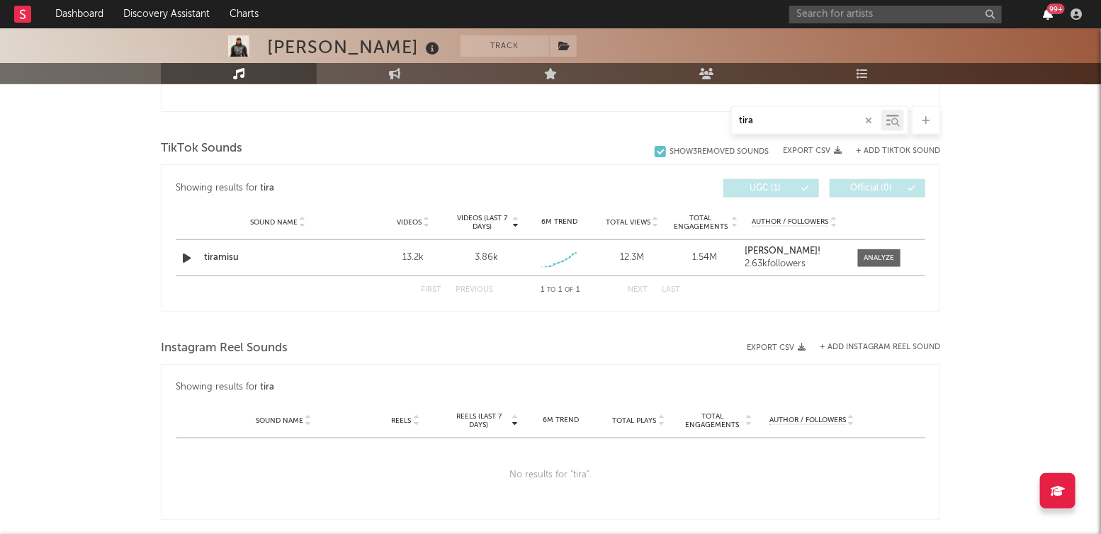
click at [1051, 14] on icon "button" at bounding box center [1048, 14] width 10 height 11
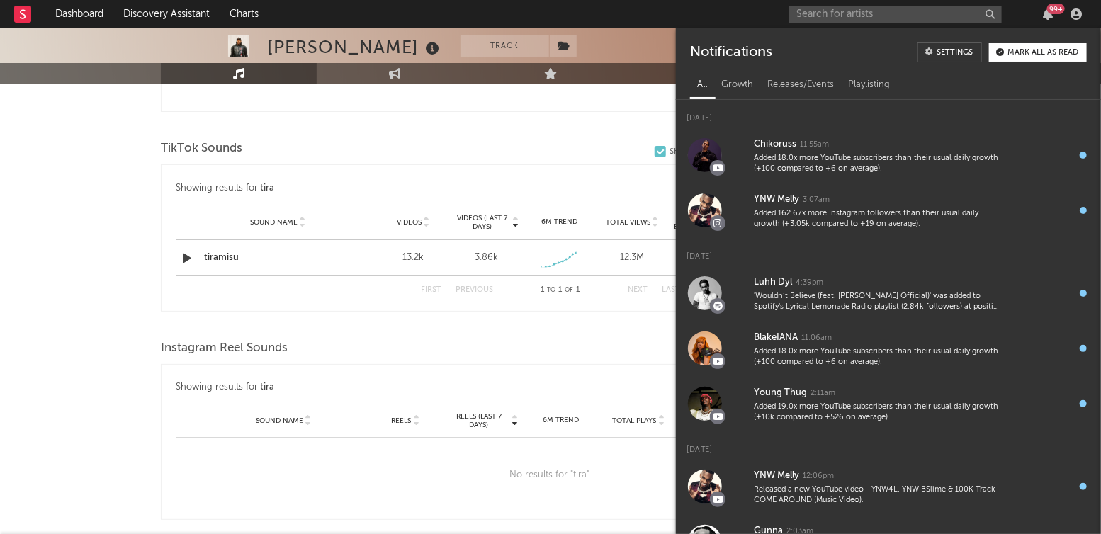
click at [531, 152] on div "TikTok Sounds" at bounding box center [550, 149] width 779 height 24
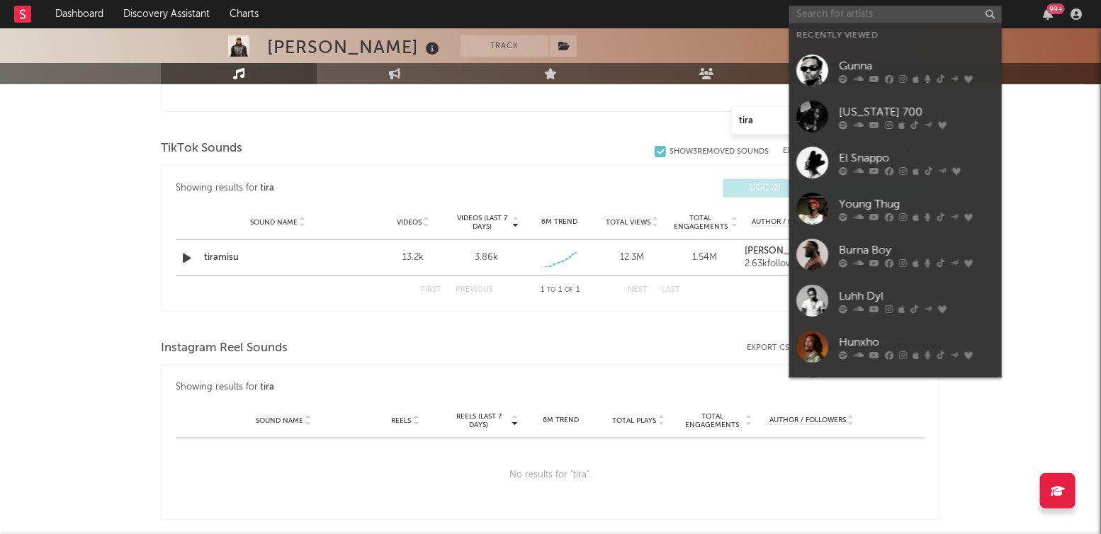
click at [896, 12] on input "text" at bounding box center [895, 15] width 213 height 18
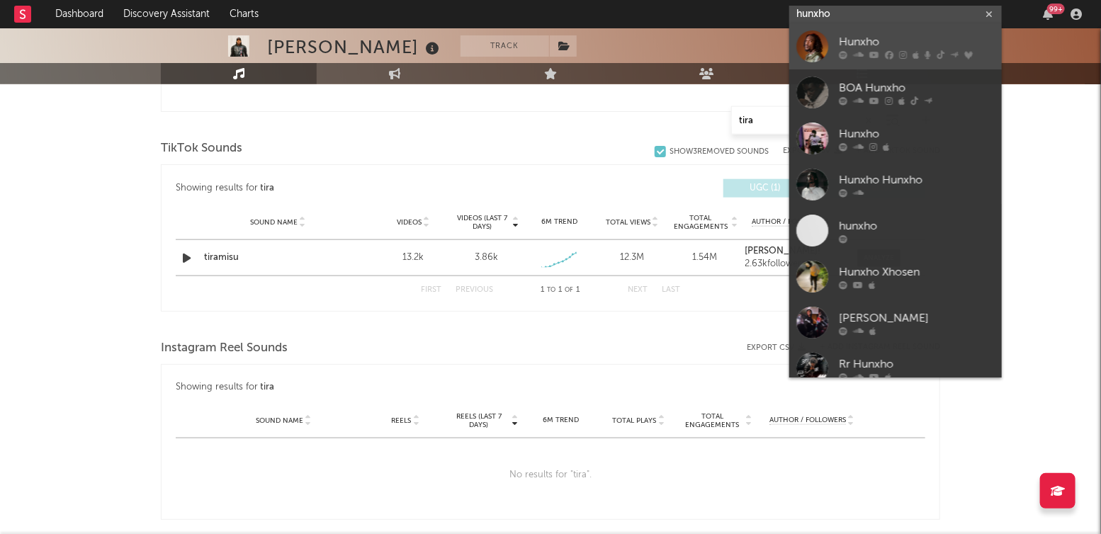
type input "hunxho"
click at [877, 41] on div "Hunxho" at bounding box center [917, 42] width 156 height 17
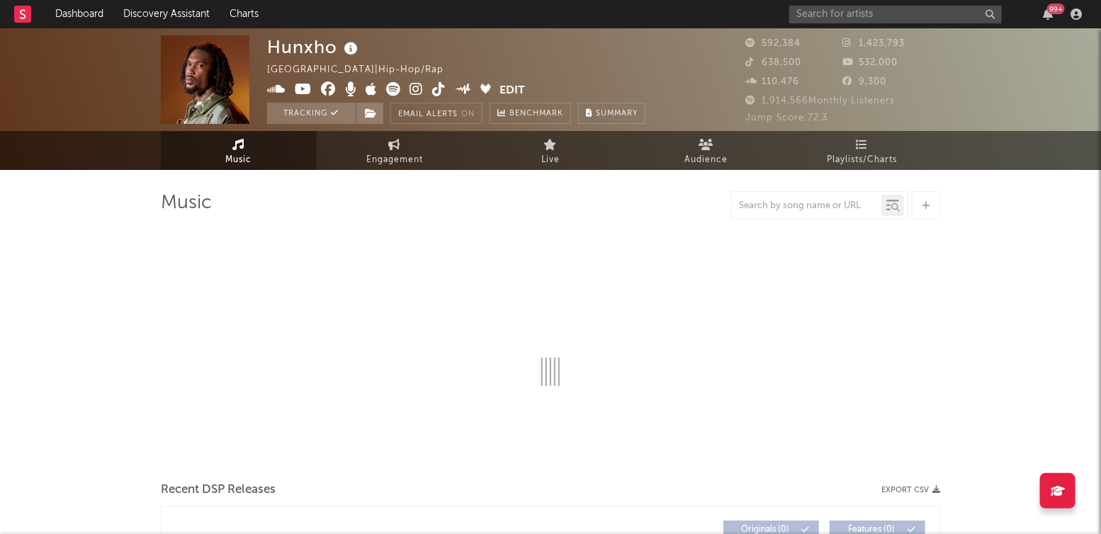
select select "6m"
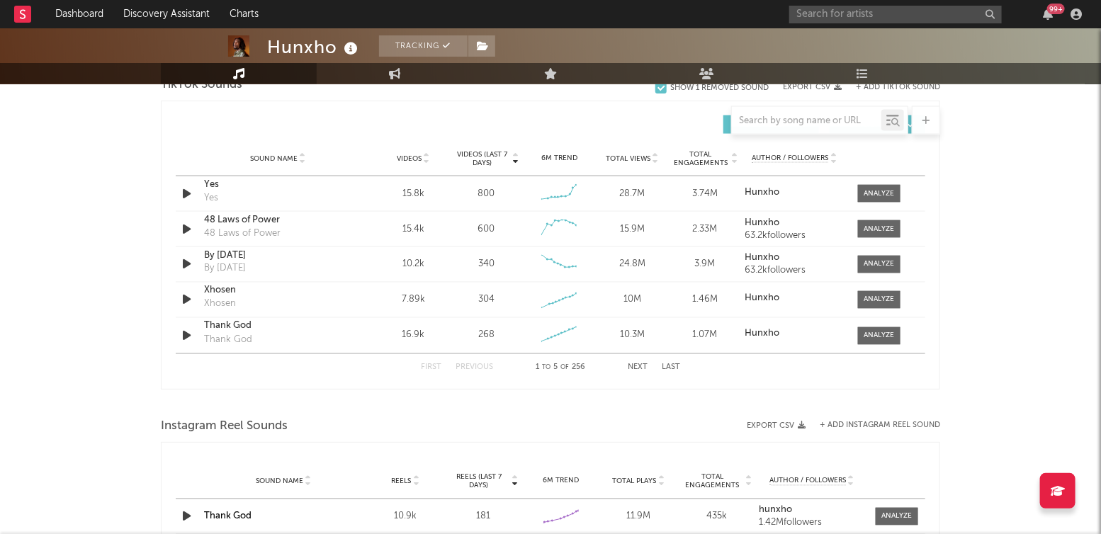
scroll to position [959, 0]
